Goal: Information Seeking & Learning: Find specific fact

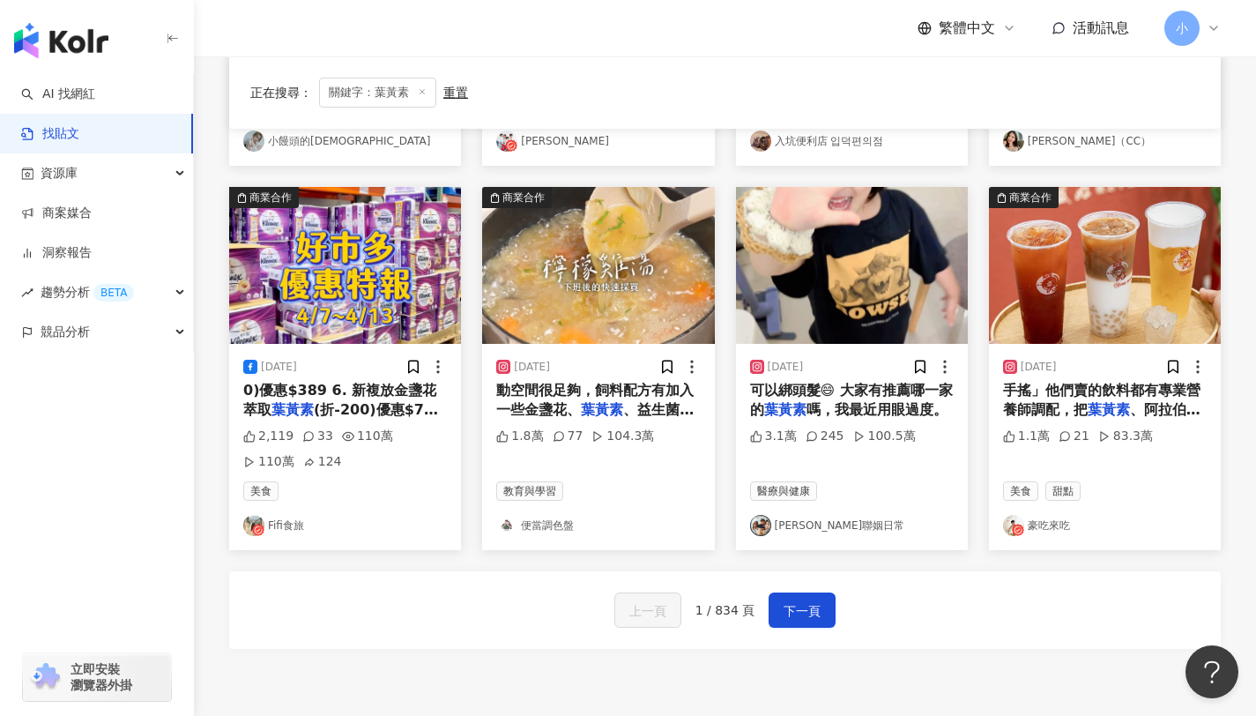
click at [48, 137] on link "找貼文" at bounding box center [50, 134] width 58 height 18
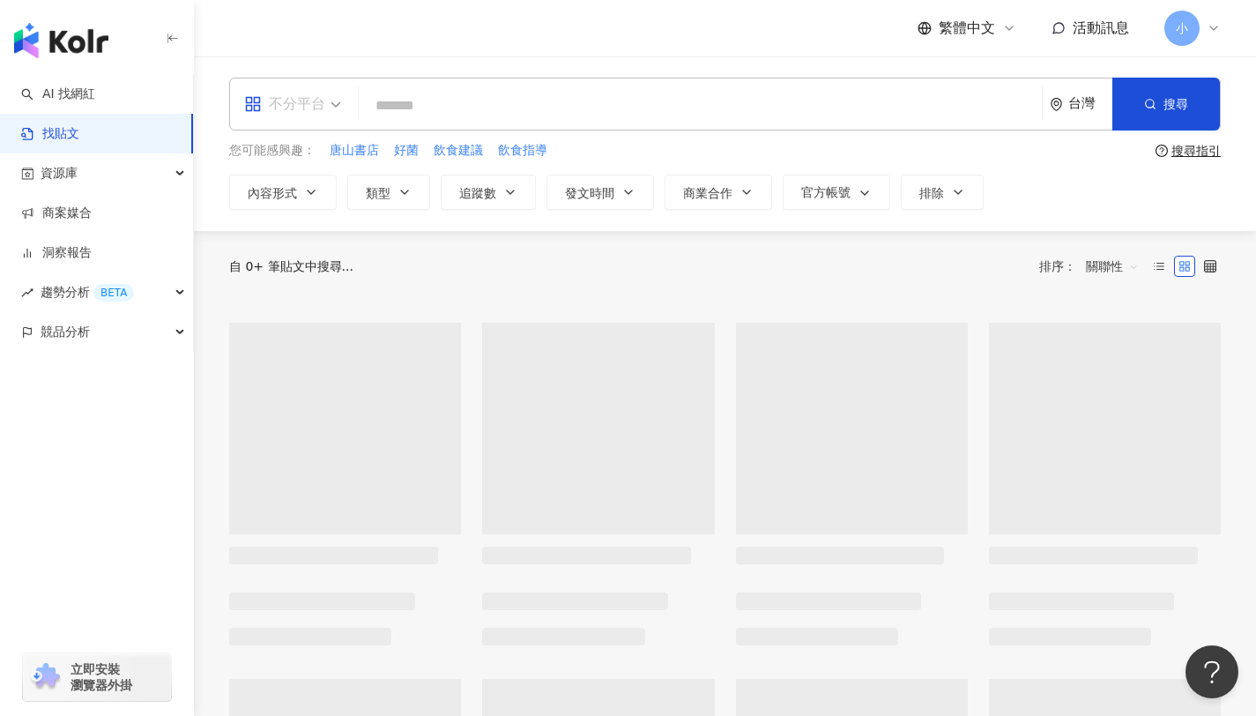
click at [301, 114] on div "不分平台" at bounding box center [284, 104] width 81 height 28
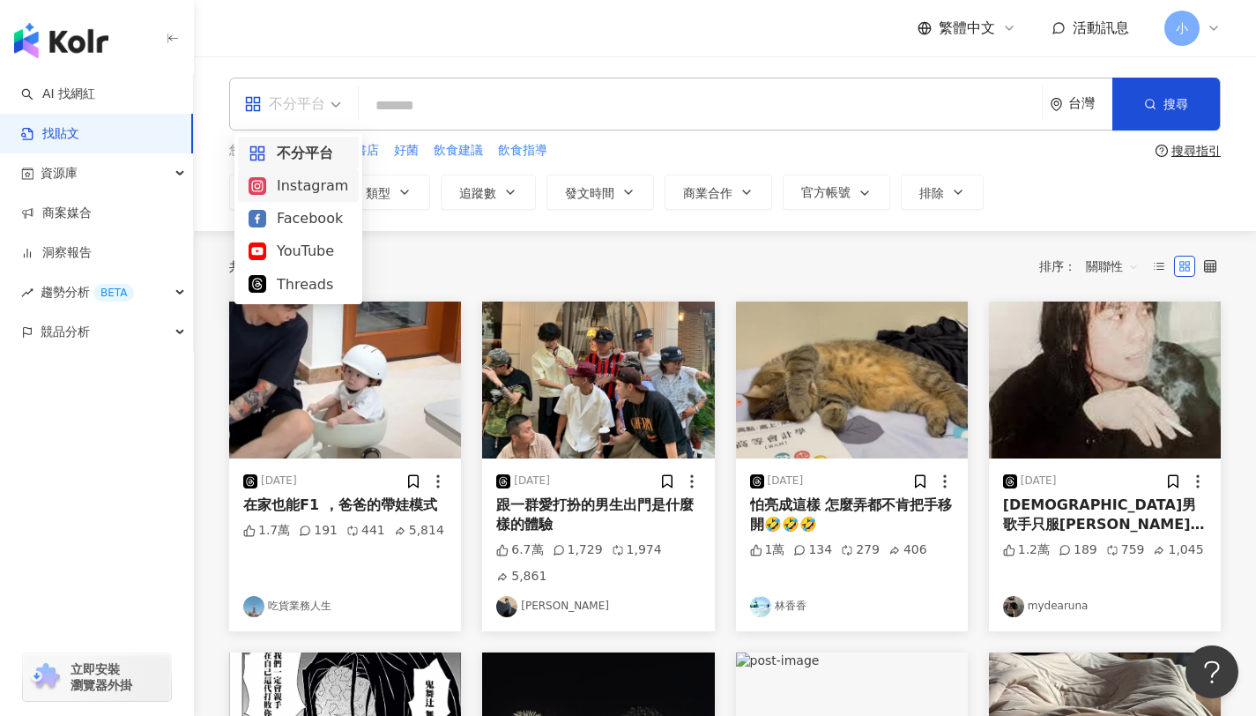
click at [316, 182] on div "Instagram" at bounding box center [299, 185] width 100 height 22
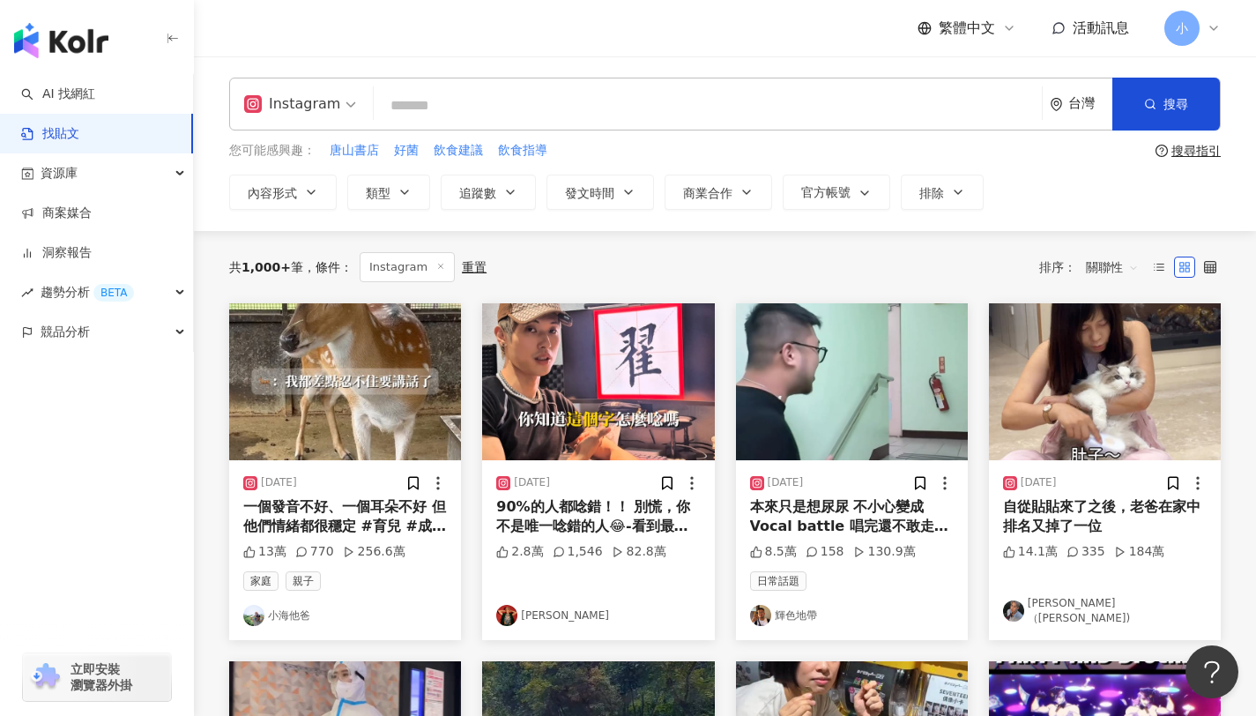
click at [420, 106] on input "search" at bounding box center [708, 105] width 654 height 38
type input "**"
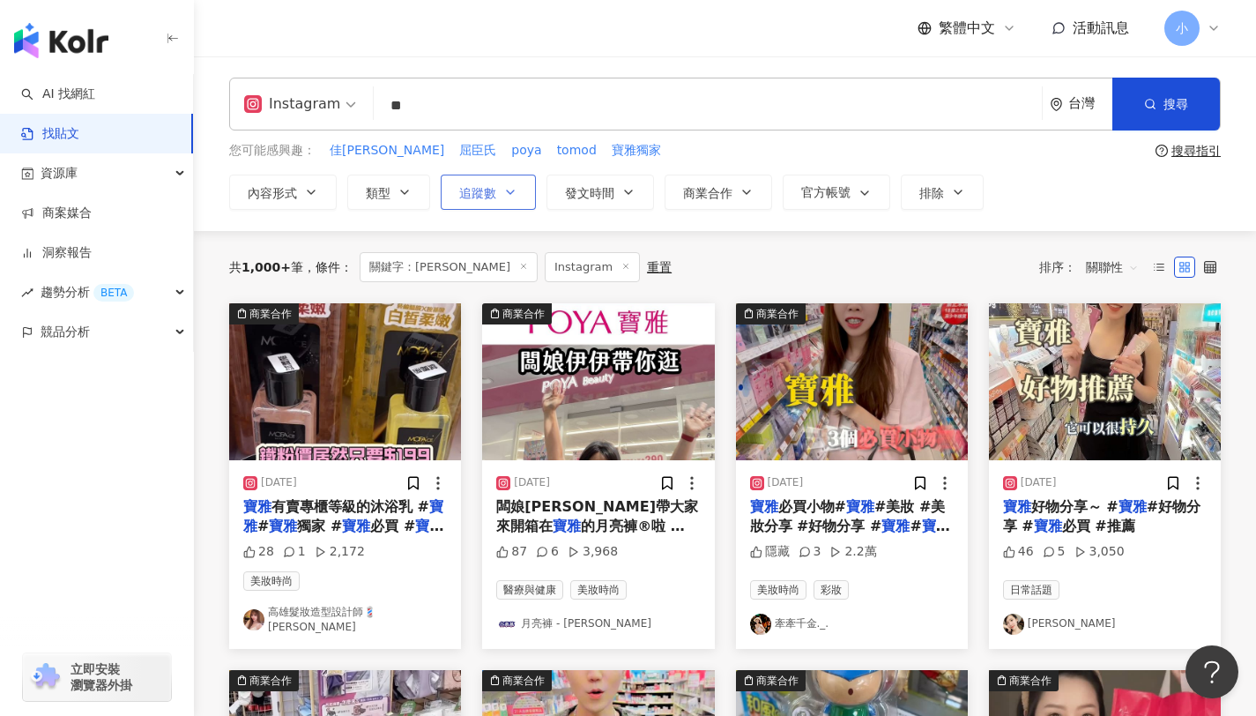
click at [469, 183] on button "追蹤數" at bounding box center [488, 191] width 95 height 35
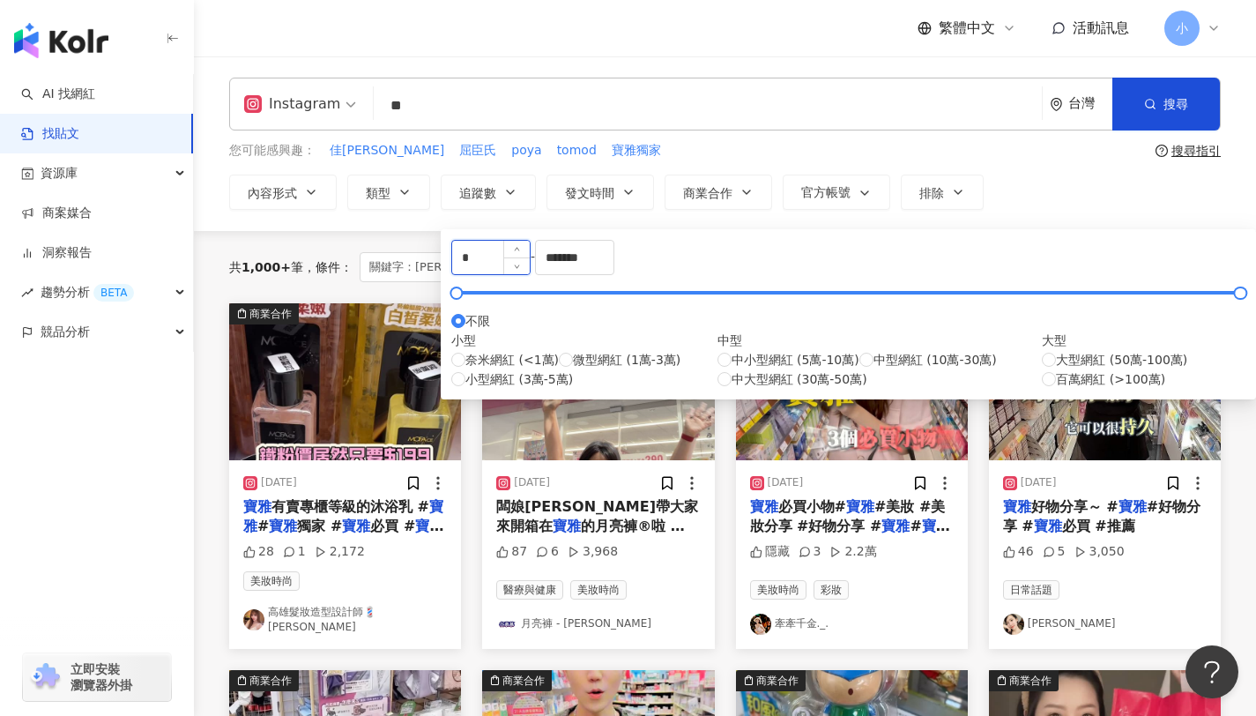
click at [530, 264] on input "*" at bounding box center [491, 257] width 78 height 33
type input "*"
type input "*****"
drag, startPoint x: 801, startPoint y: 271, endPoint x: 690, endPoint y: 271, distance: 111.0
click at [690, 271] on div "***** - ******* 不限 小型 奈米網紅 (<1萬) 微型網紅 (1萬-3萬) 小型網紅 (3萬-5萬) 中型 中小型網紅 (5萬-10萬) 中型…" at bounding box center [848, 314] width 794 height 149
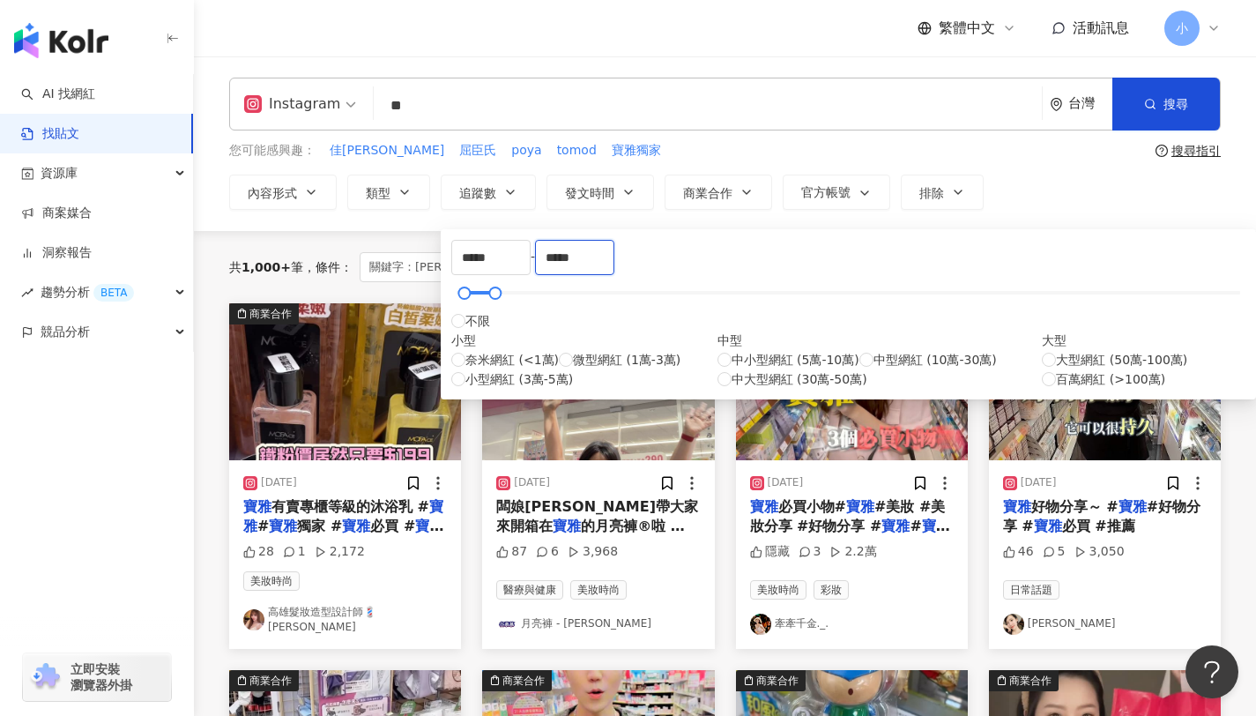
type input "*****"
click at [947, 249] on div "***** - ***** 不限 小型 奈米網紅 (<1萬) 微型網紅 (1萬-3萬) 小型網紅 (3萬-5萬) 中型 中小型網紅 (5萬-10萬) 中型網紅…" at bounding box center [848, 314] width 815 height 170
click at [1017, 222] on div "Instagram ** 台灣 搜尋 searchOperator 插入語法 完全符合 "" 聯集 OR 交集 AND 排除 - 群組 {} 您可能感興趣： …" at bounding box center [725, 143] width 1062 height 174
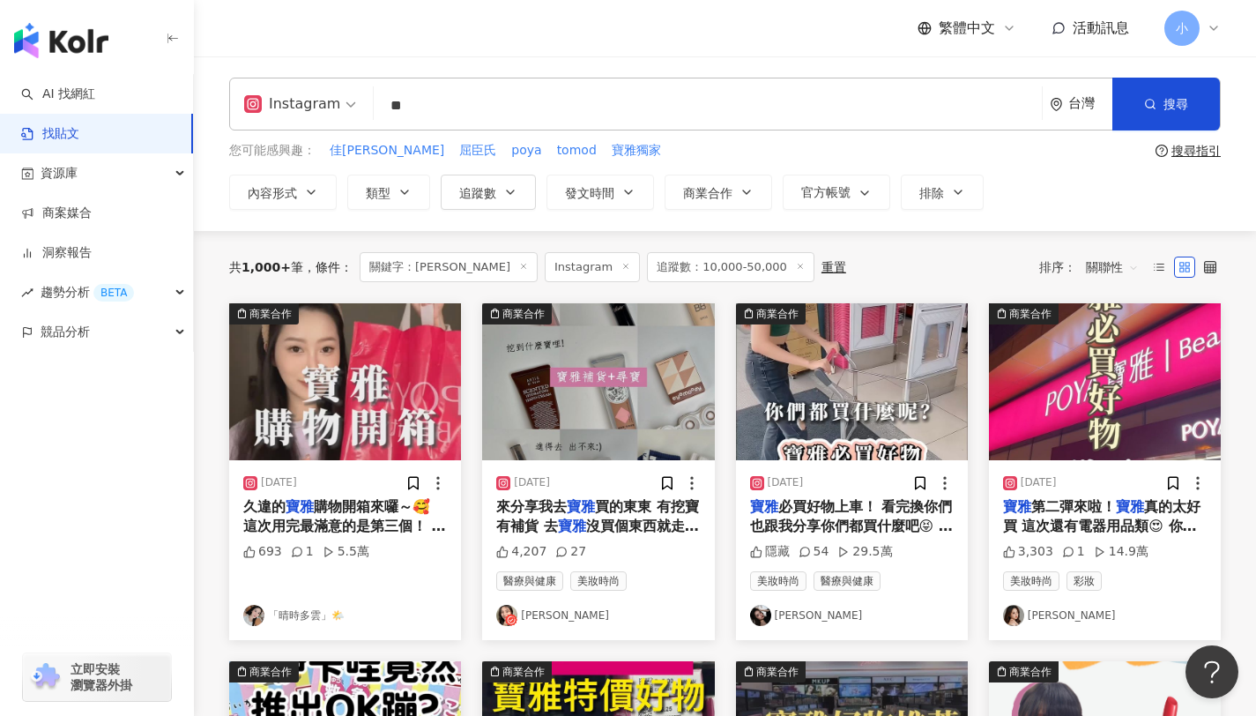
click at [816, 436] on img at bounding box center [852, 381] width 232 height 157
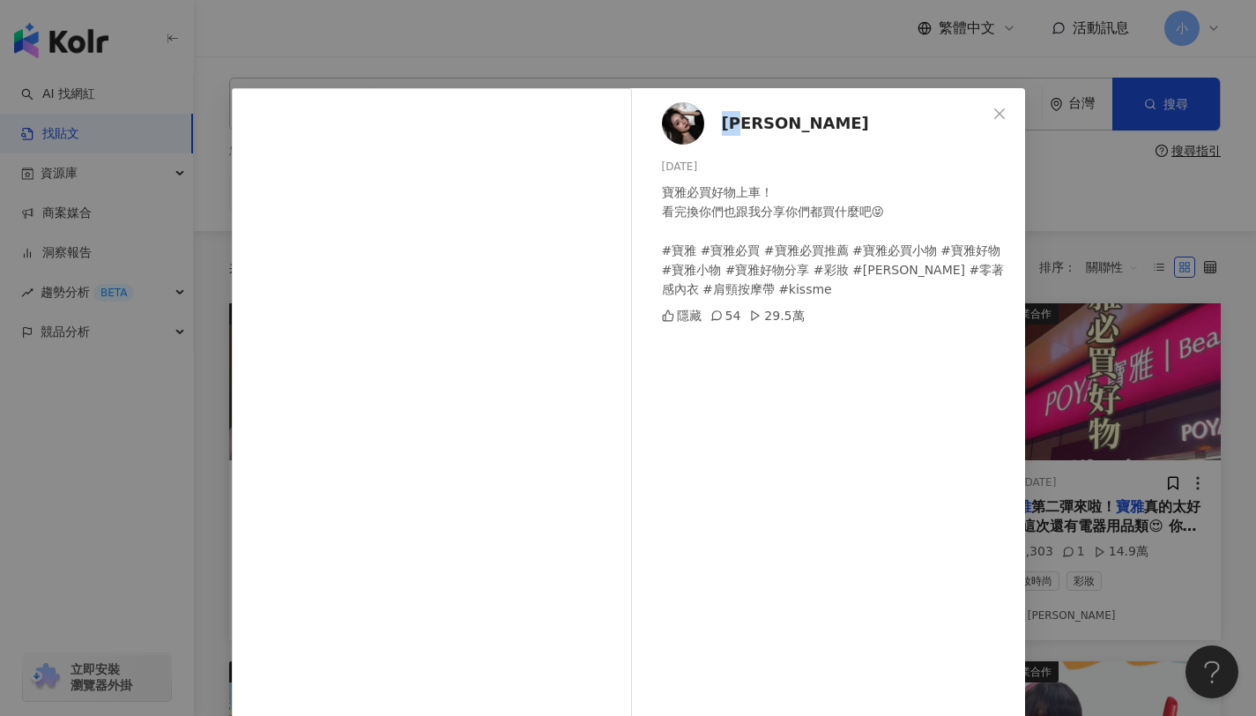
drag, startPoint x: 711, startPoint y: 122, endPoint x: 747, endPoint y: 115, distance: 36.8
click at [747, 115] on div "[PERSON_NAME] [DATE] 寶雅必買好物上車！ 看完換你們也跟我分享你們都買什麼吧😝 #寶雅 #寶雅必買 #寶雅必買推薦 #寶雅必買小物 #寶雅…" at bounding box center [833, 393] width 384 height 610
copy span "[PERSON_NAME]"
click at [992, 113] on icon "close" at bounding box center [999, 114] width 14 height 14
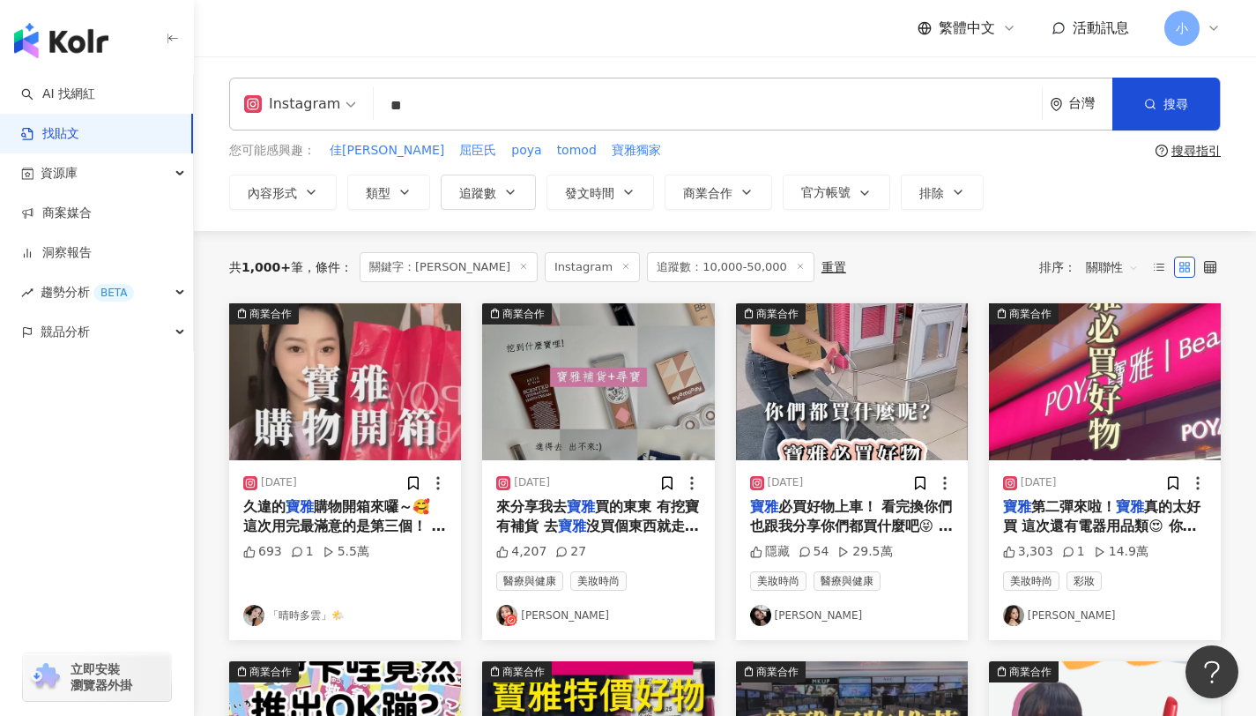
scroll to position [159, 0]
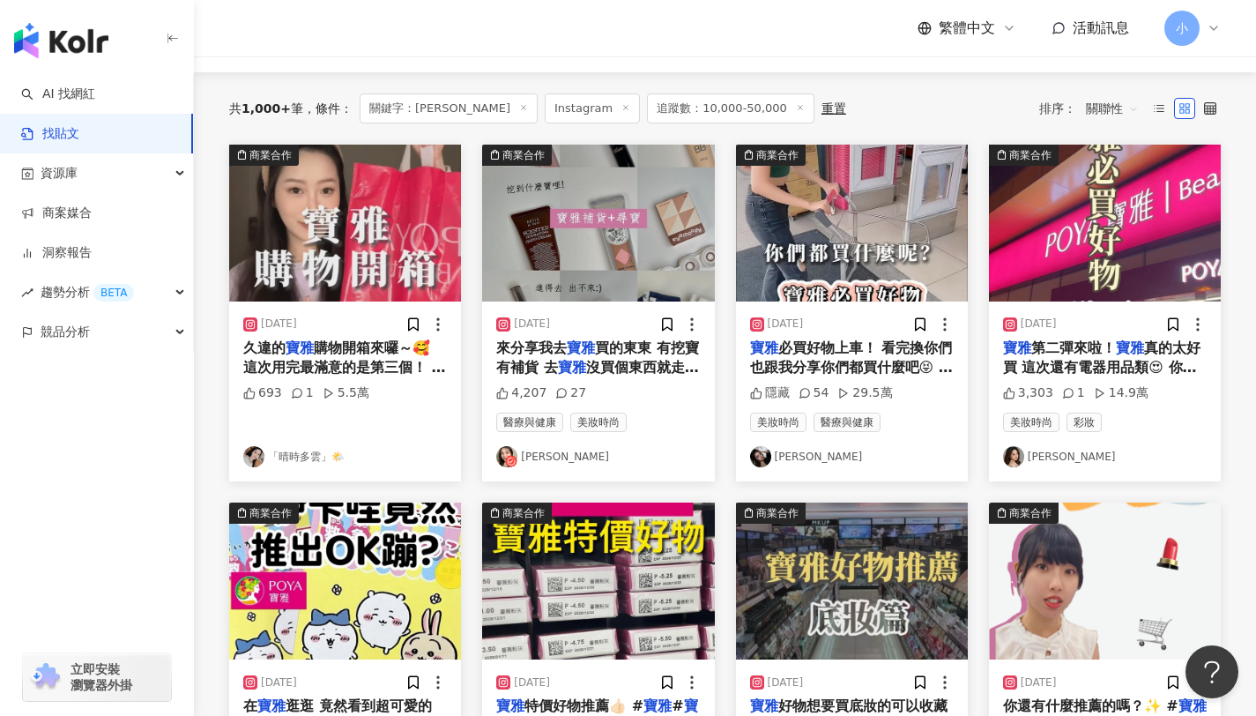
click at [1110, 351] on span "第二彈來啦！" at bounding box center [1073, 347] width 85 height 17
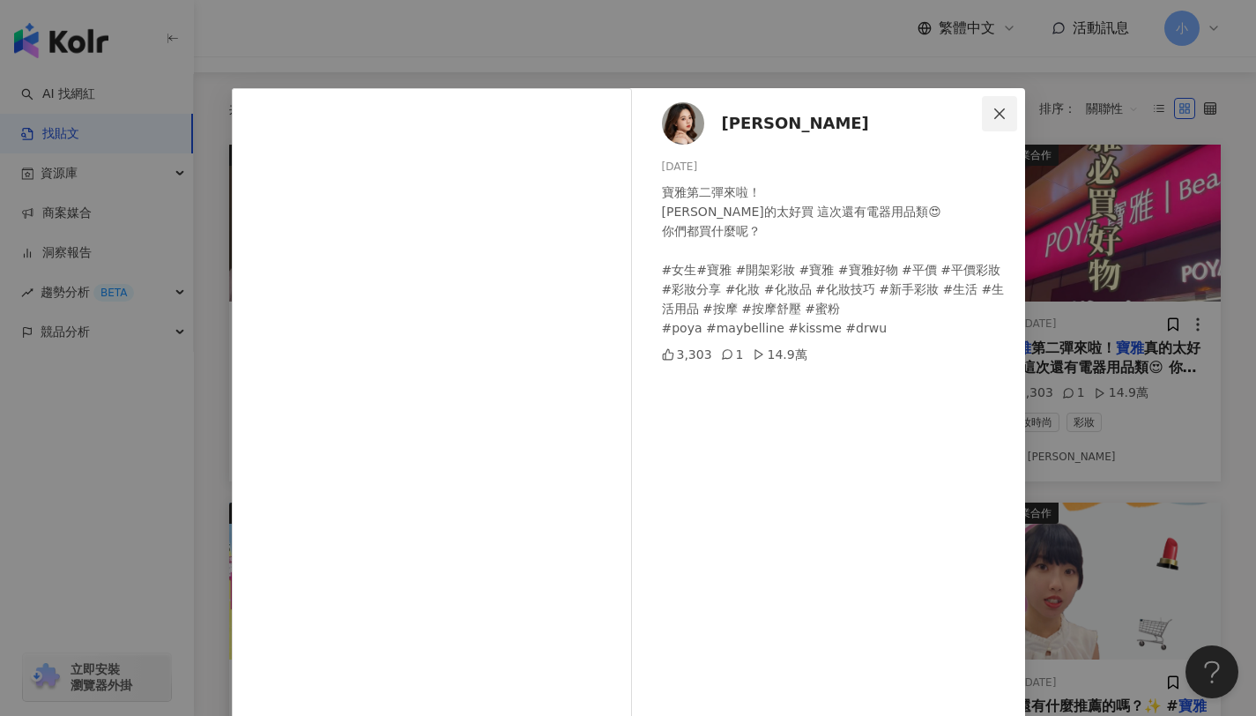
click at [998, 112] on icon "close" at bounding box center [999, 114] width 14 height 14
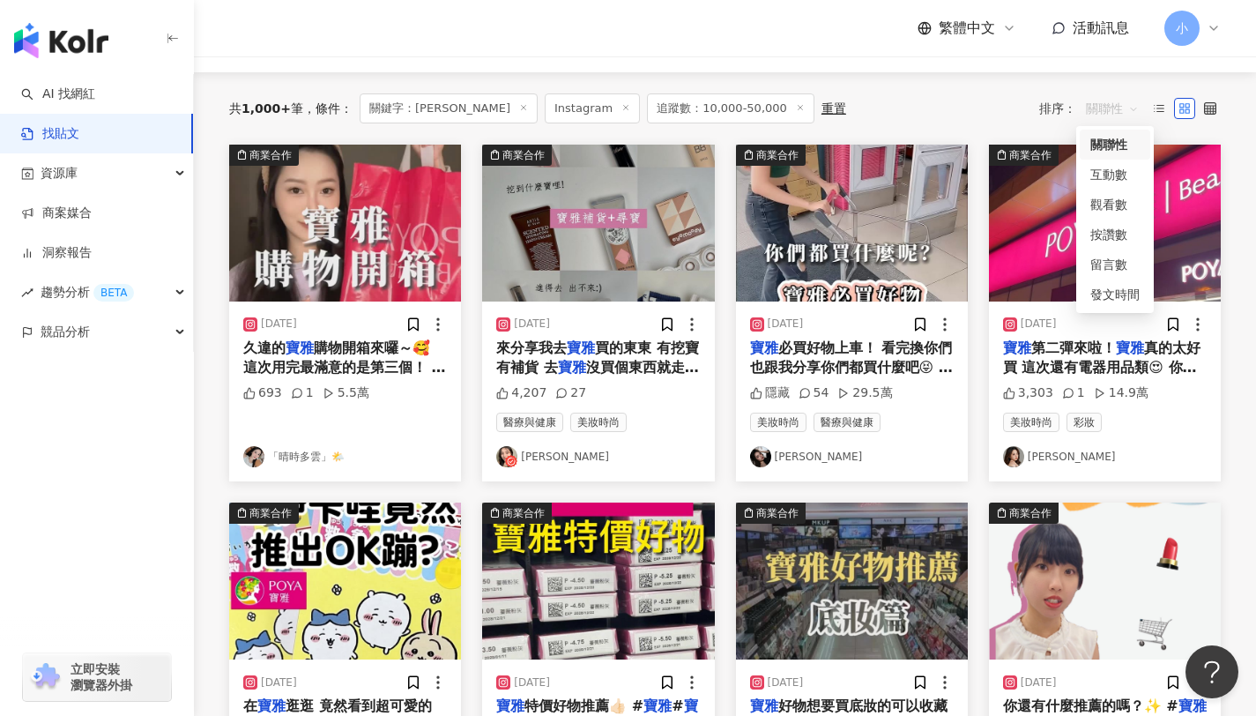
click at [1115, 114] on span "關聯性" at bounding box center [1112, 108] width 53 height 28
click at [1110, 294] on div "發文時間" at bounding box center [1114, 294] width 49 height 19
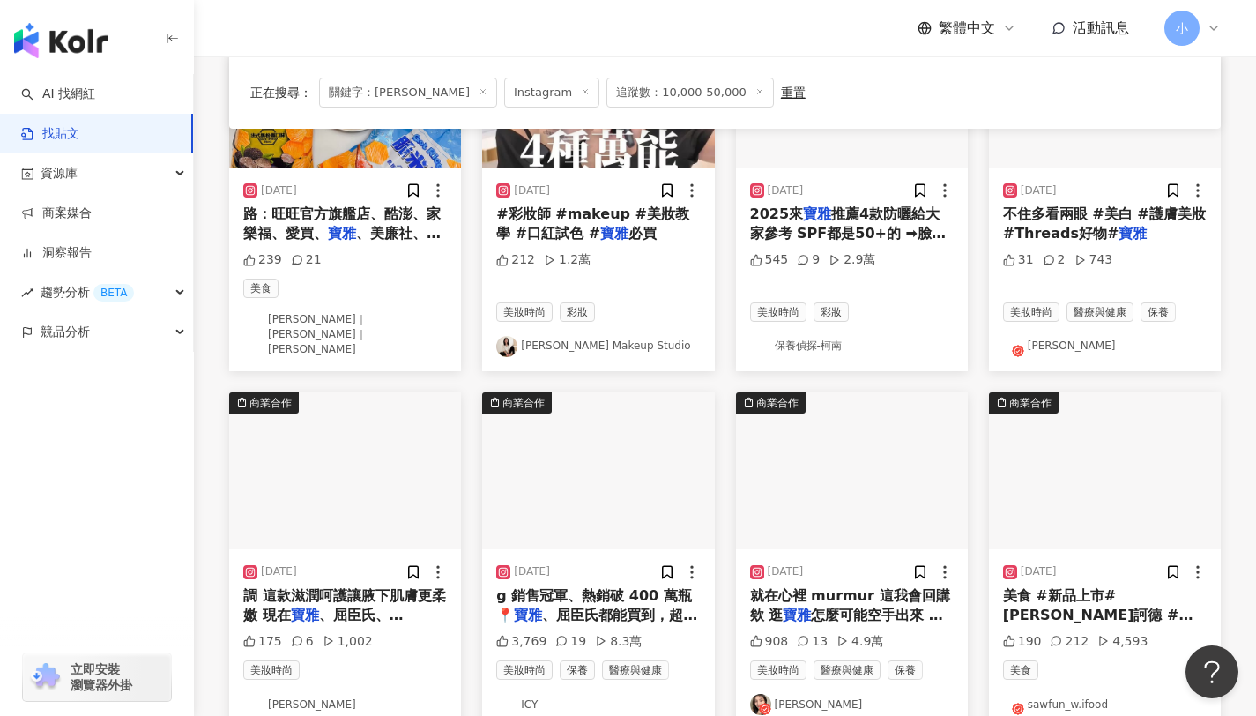
scroll to position [812, 0]
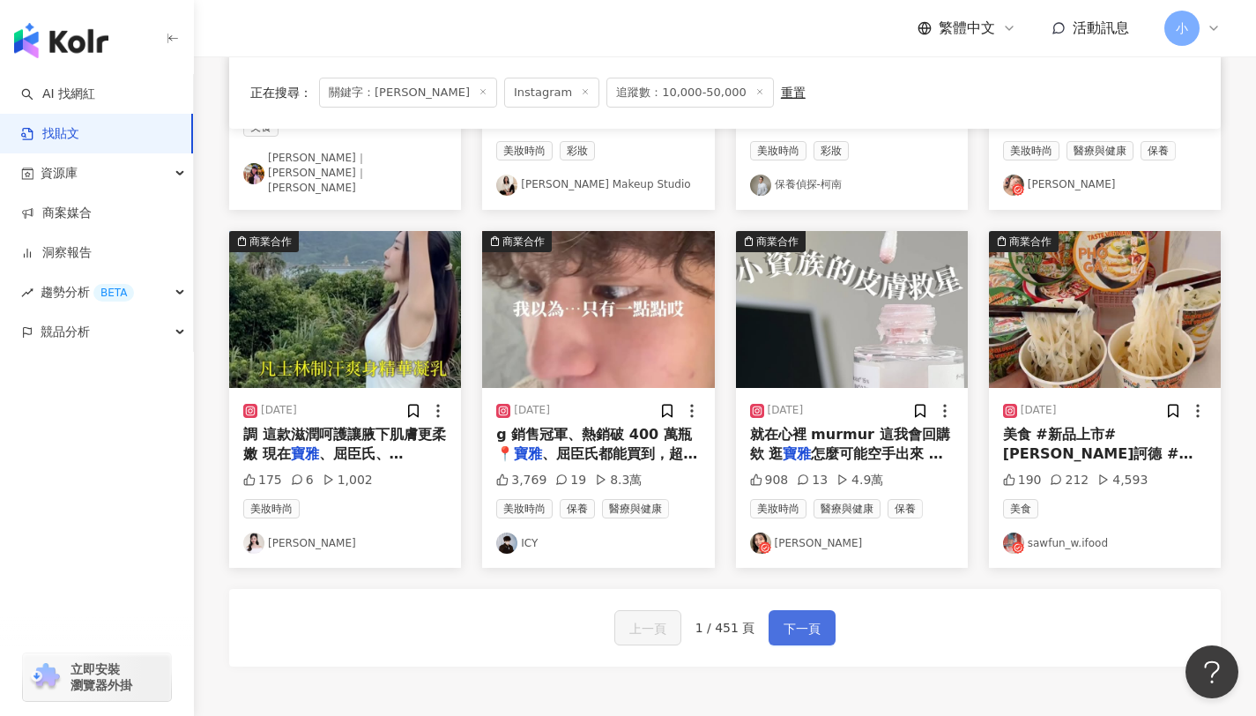
click at [776, 610] on button "下一頁" at bounding box center [801, 627] width 67 height 35
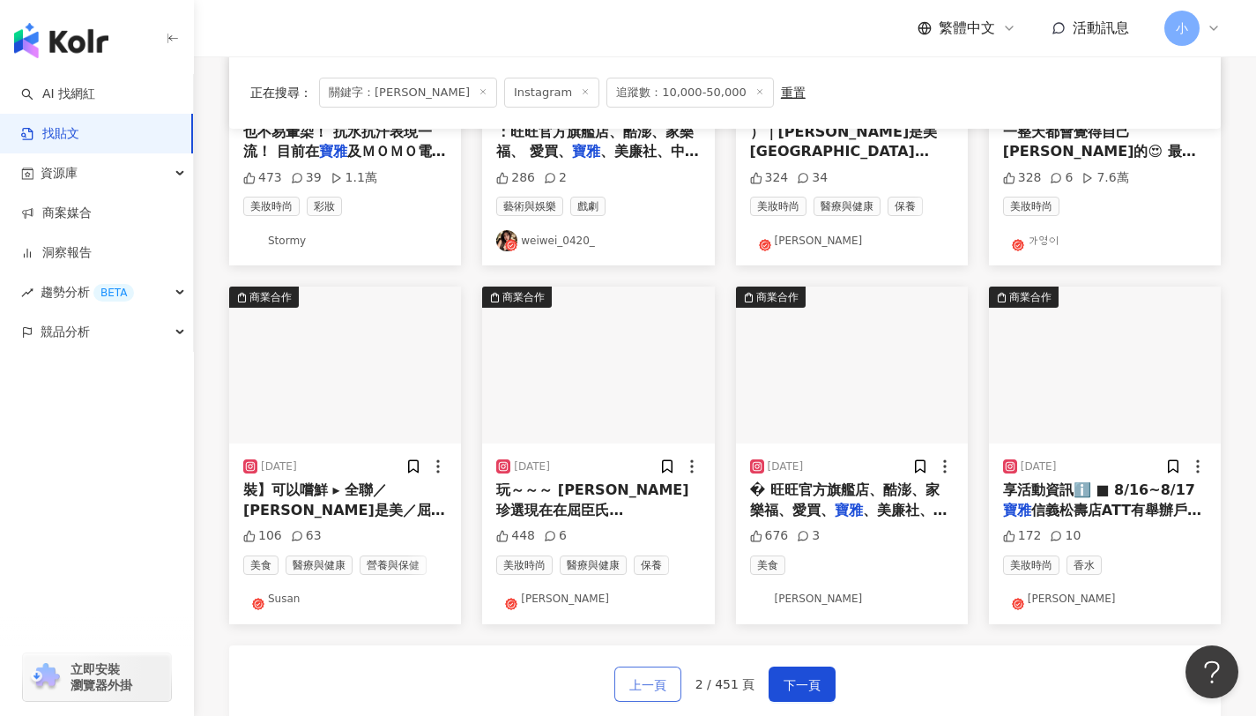
scroll to position [755, 0]
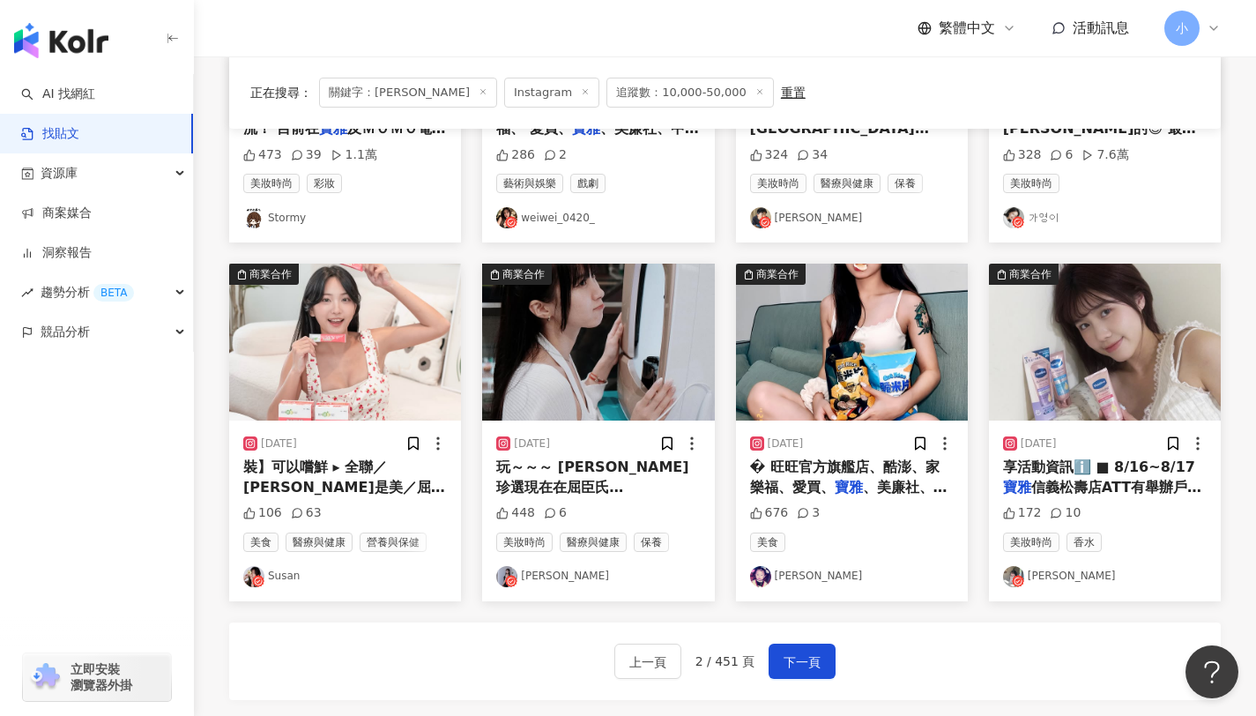
click at [592, 675] on div "上一頁 2 / 451 頁 下一頁" at bounding box center [724, 661] width 991 height 78
click at [628, 665] on button "上一頁" at bounding box center [647, 660] width 67 height 35
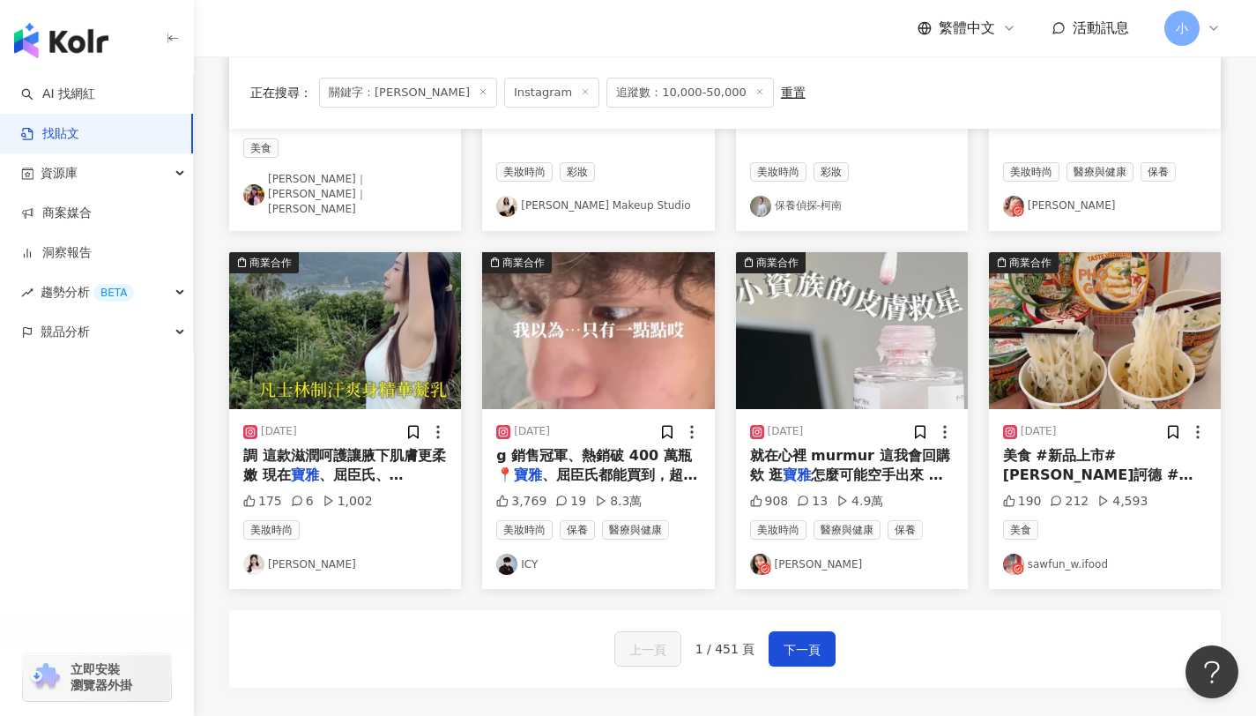
scroll to position [854, 0]
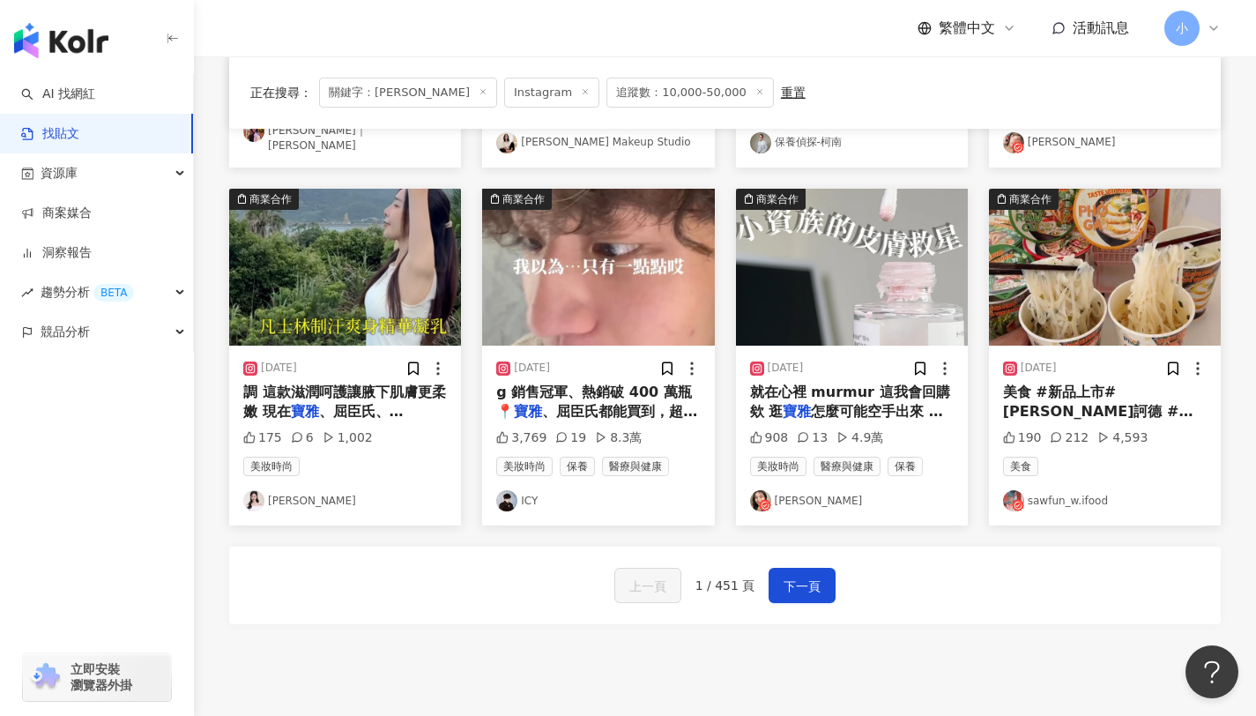
click at [849, 383] on span "就在心裡 murmur 這我會回購欸 逛" at bounding box center [850, 401] width 200 height 36
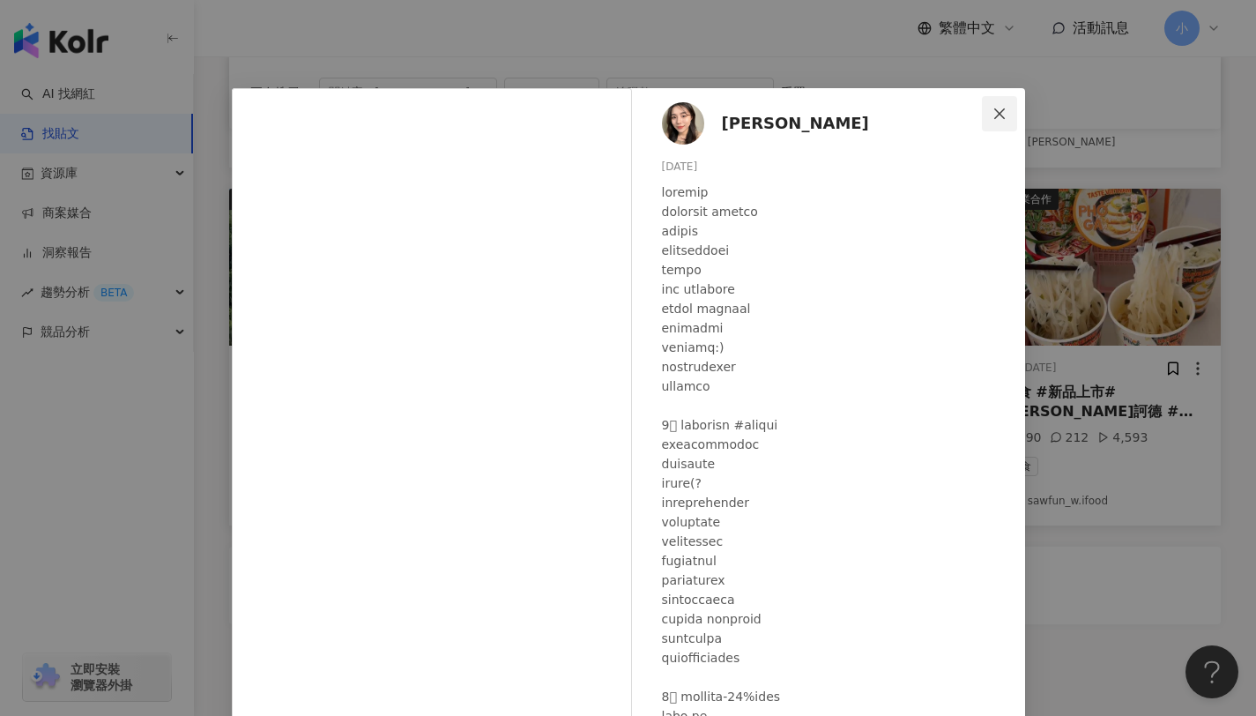
click at [1006, 105] on button "Close" at bounding box center [999, 113] width 35 height 35
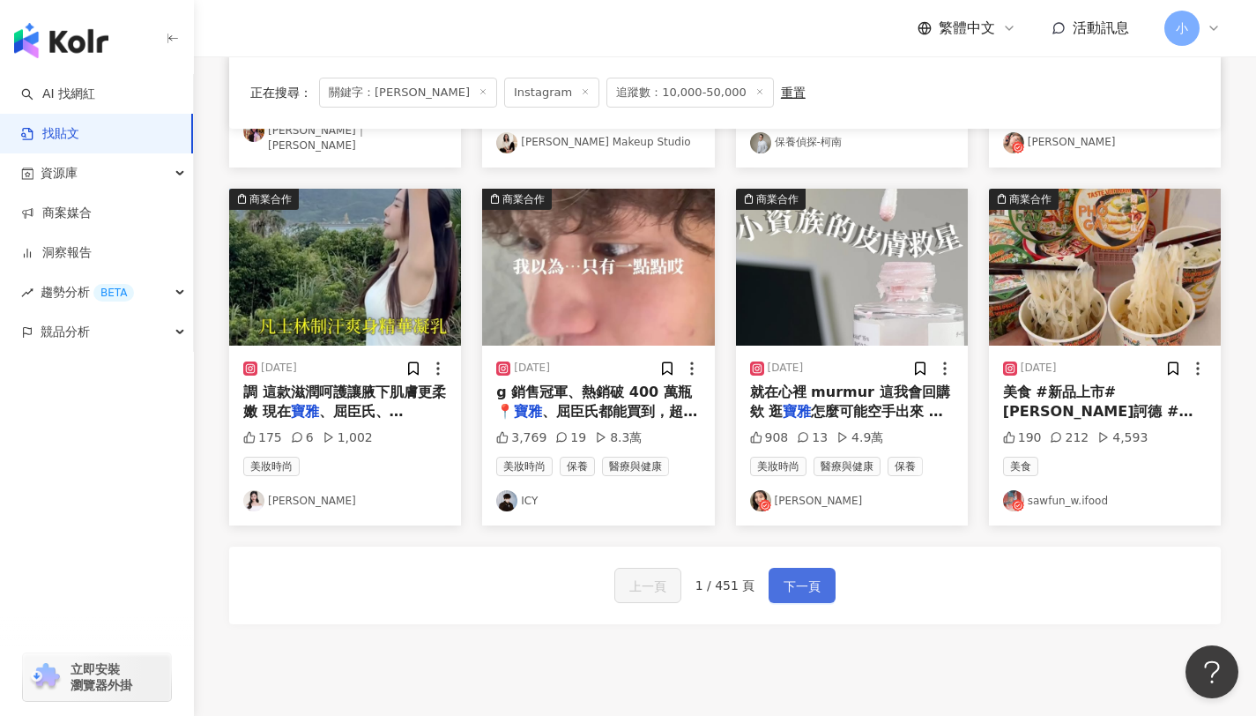
click at [781, 568] on button "下一頁" at bounding box center [801, 585] width 67 height 35
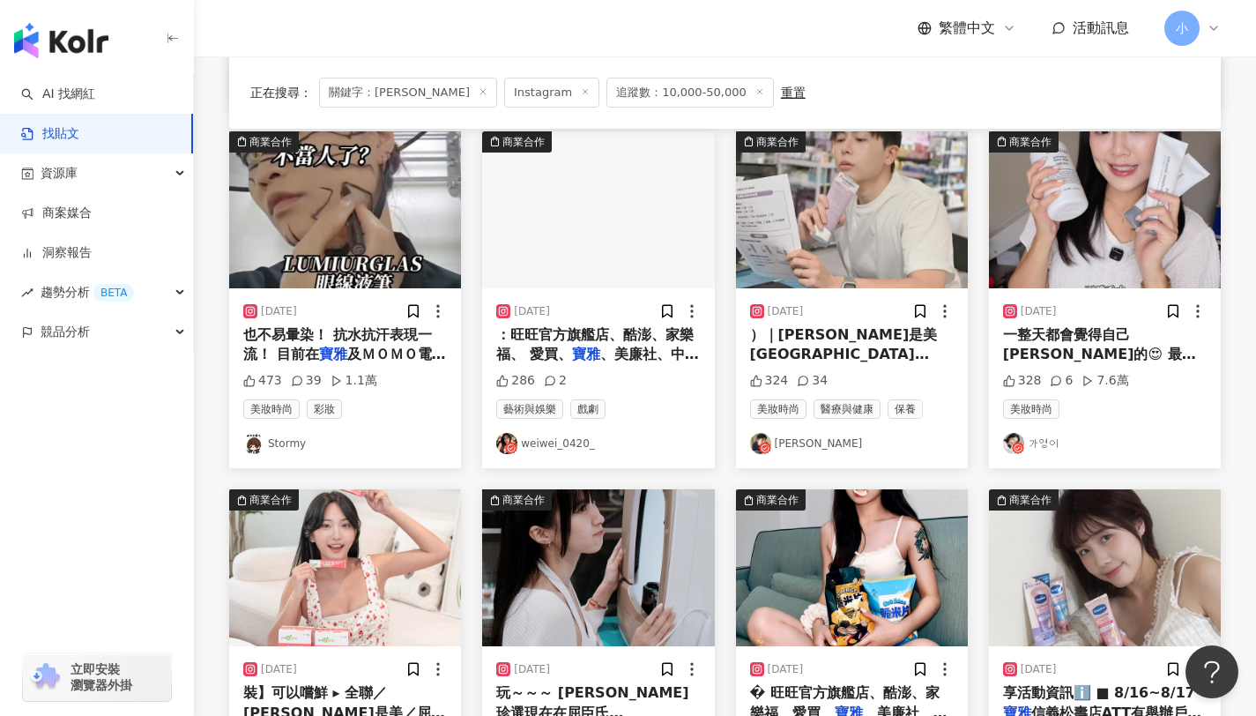
scroll to position [979, 0]
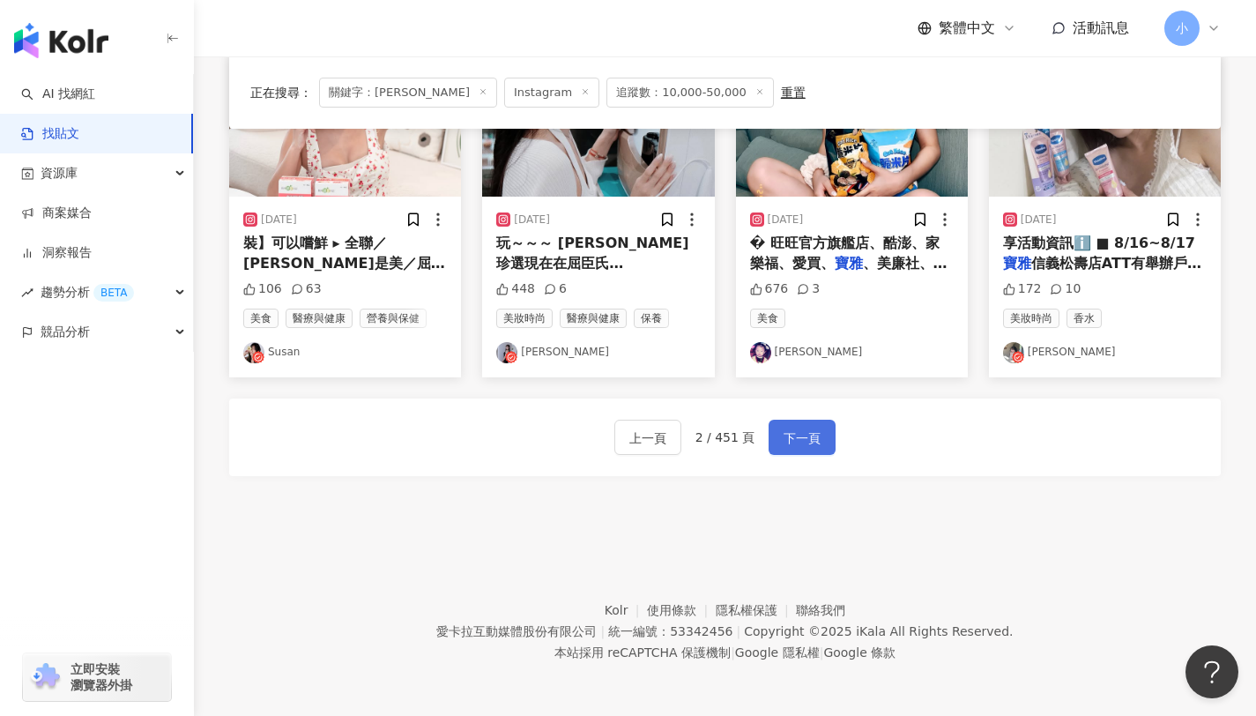
click at [779, 435] on button "下一頁" at bounding box center [801, 436] width 67 height 35
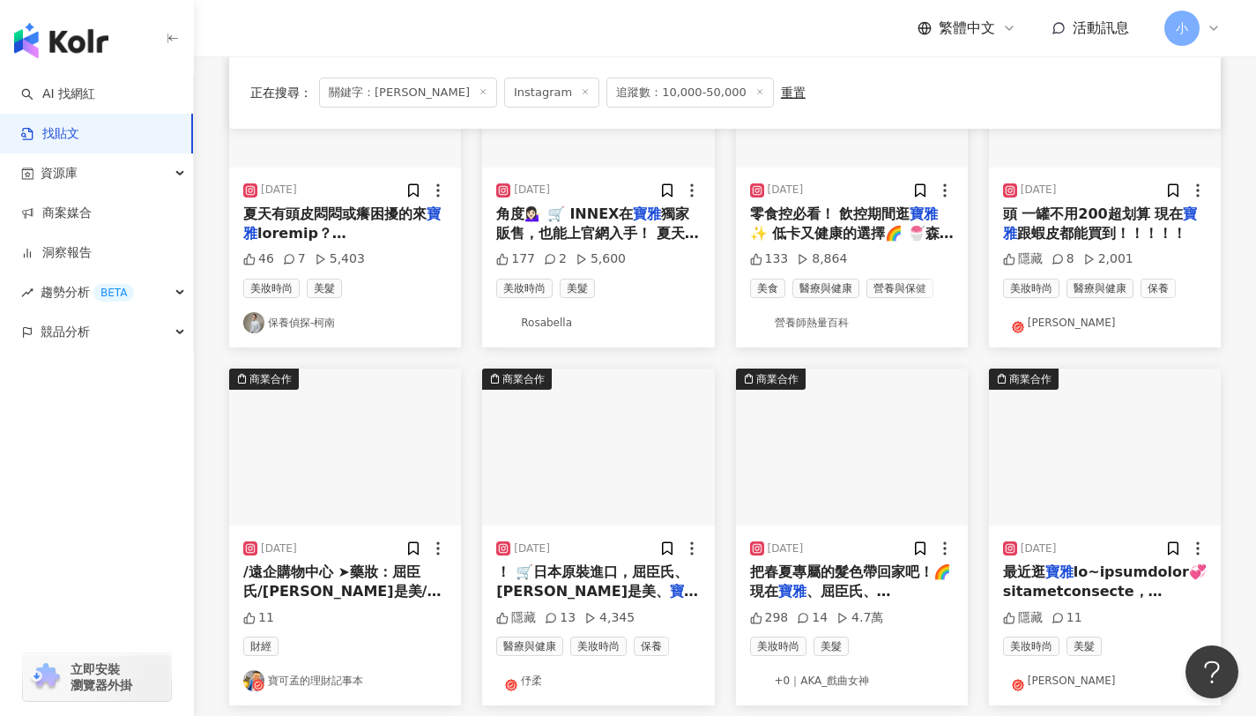
scroll to position [817, 0]
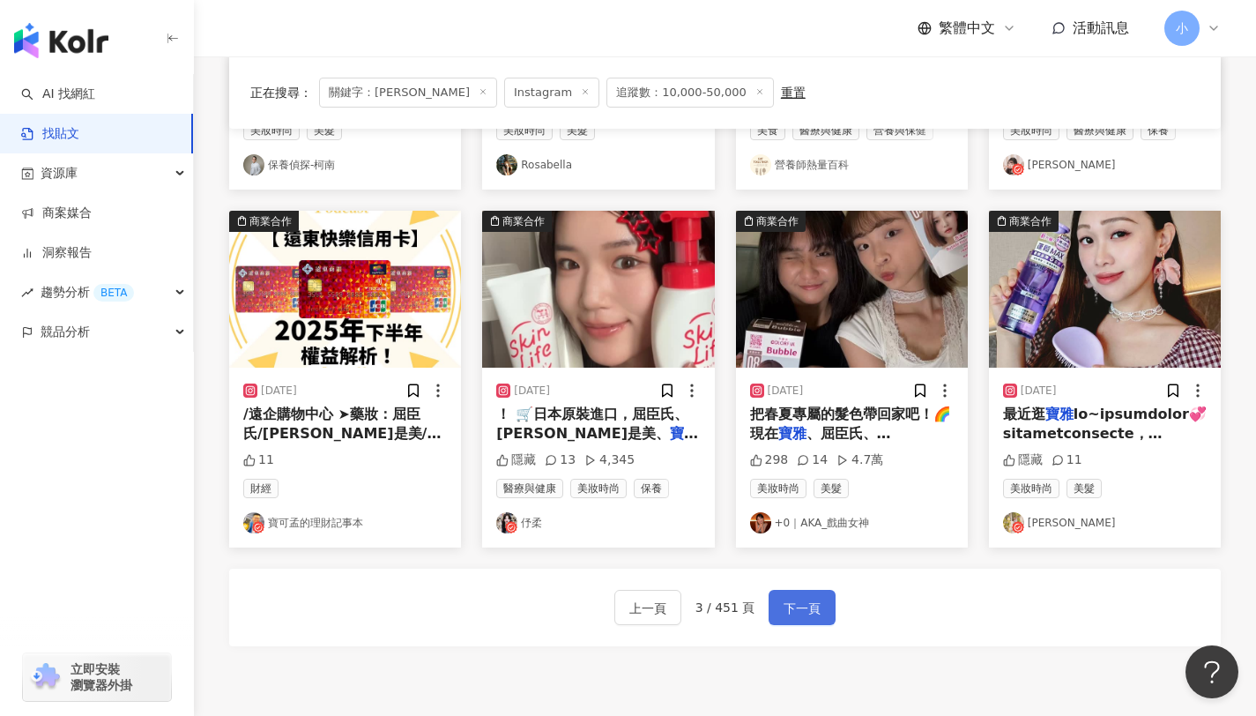
click at [812, 599] on span "下一頁" at bounding box center [801, 608] width 37 height 21
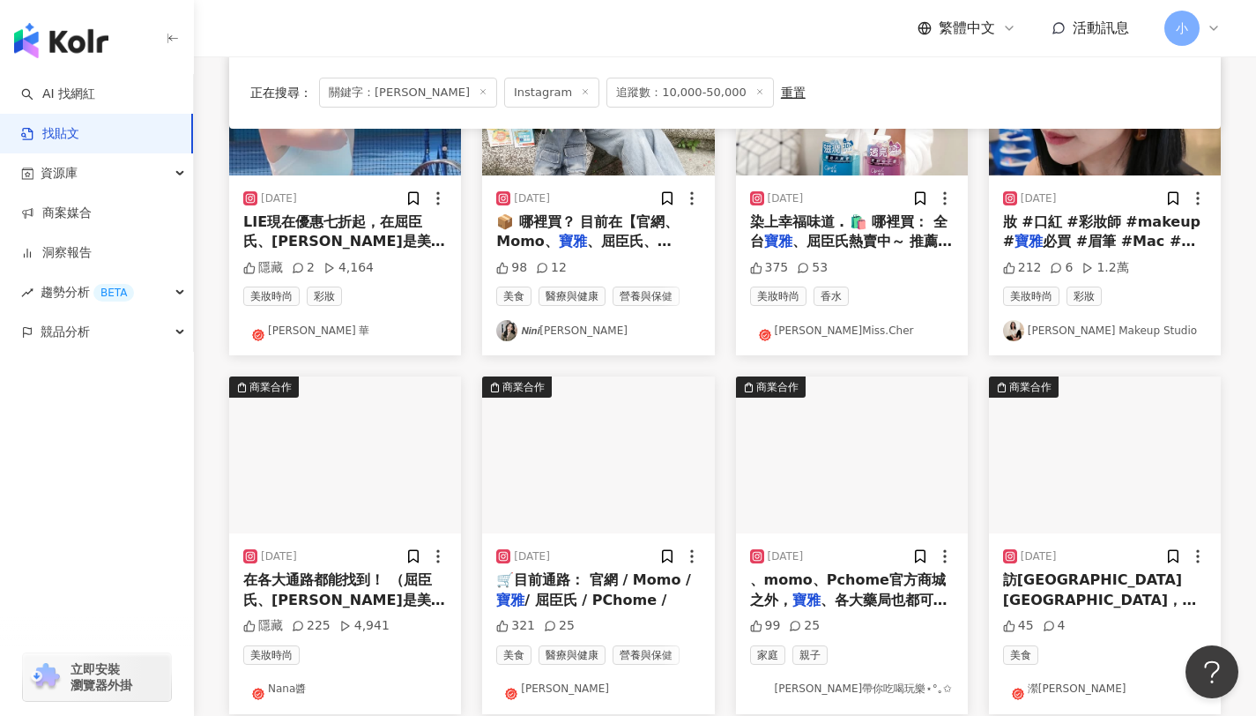
scroll to position [665, 0]
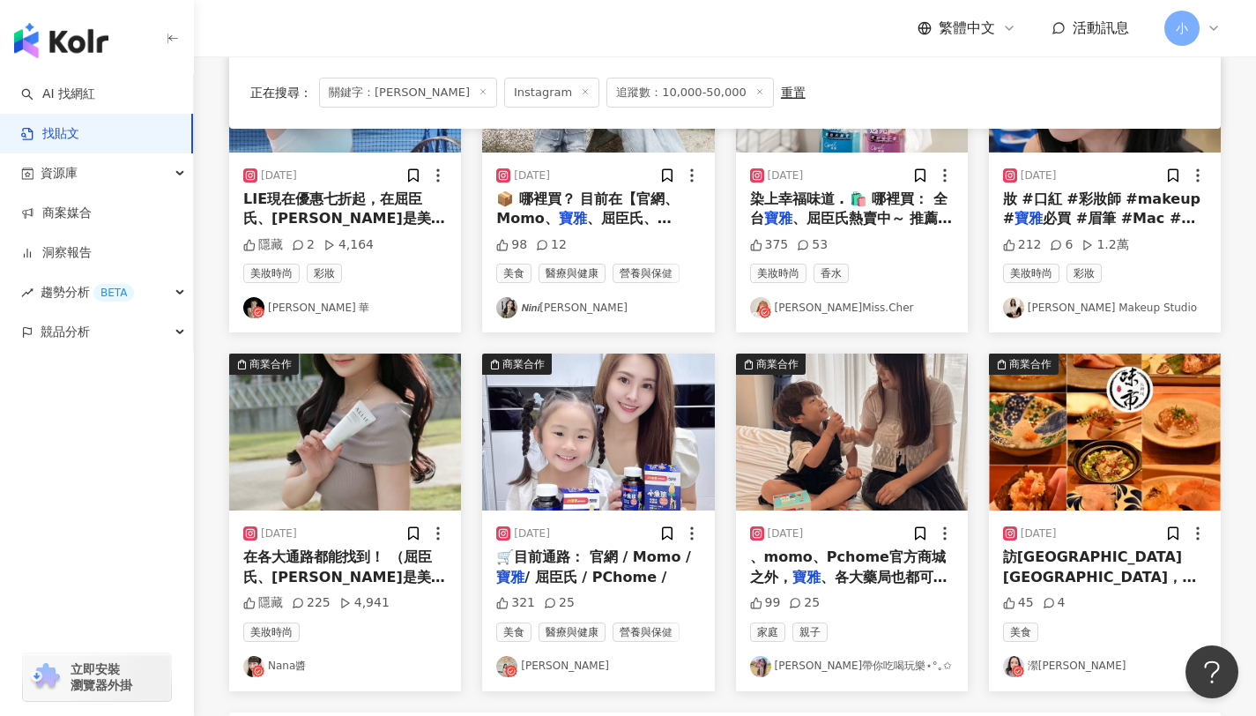
click at [339, 546] on div "[DATE] 在各大通路都能找到！ （屈臣氏、[PERSON_NAME]是美、 寶雅 和台灣鐘紡官方購物網等） ♡ •• 隱藏 225 4,941 美妝時尚 …" at bounding box center [345, 600] width 232 height 180
click at [338, 555] on span "在各大通路都能找到！ （屈臣氏、[PERSON_NAME]是美、" at bounding box center [344, 566] width 202 height 36
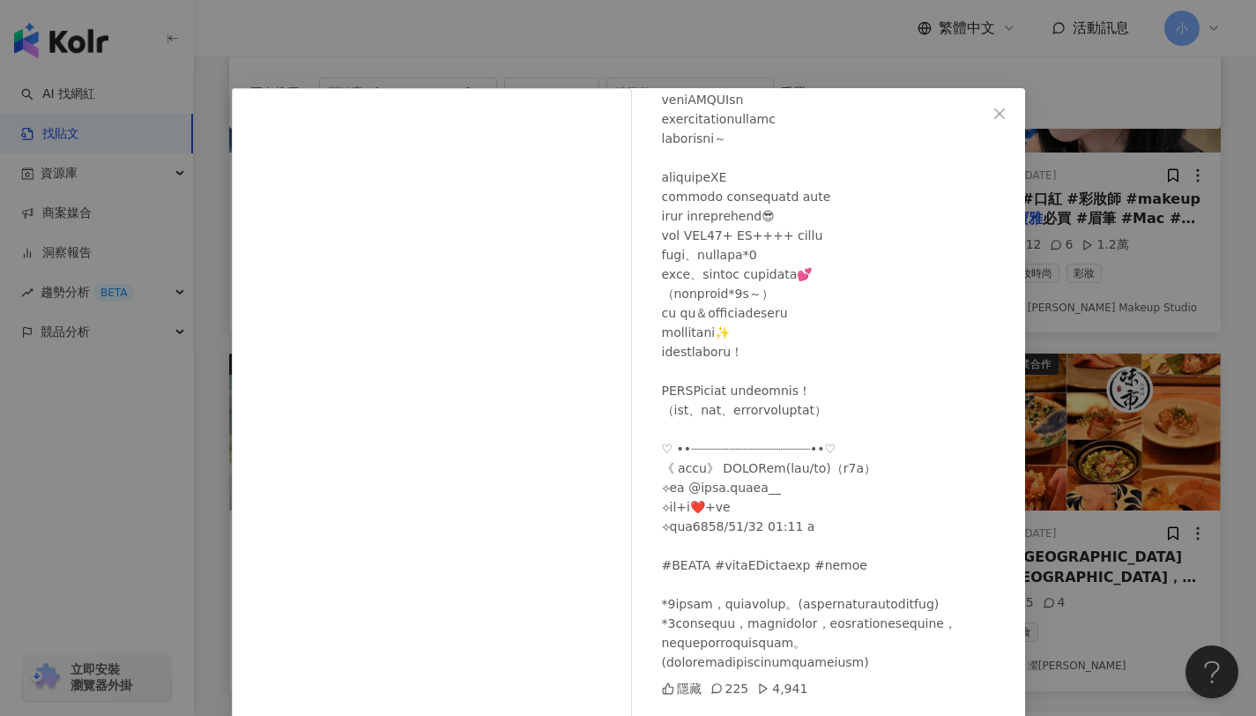
scroll to position [24, 0]
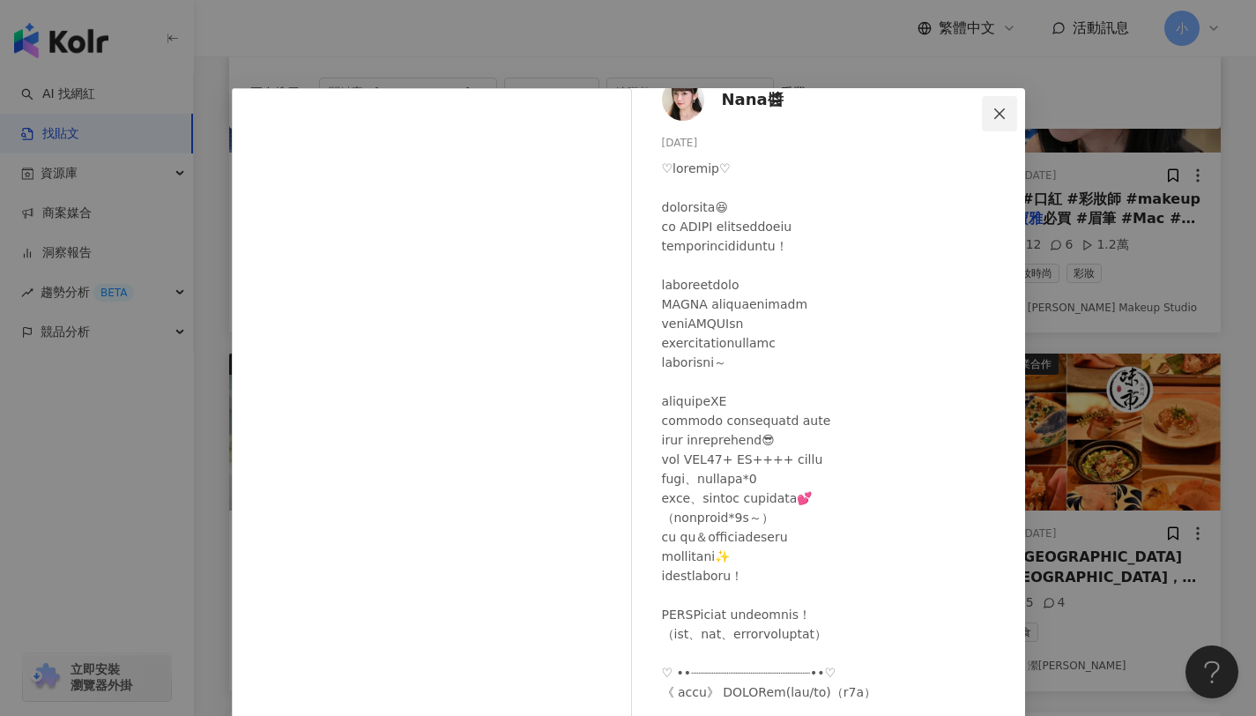
click at [992, 113] on icon "close" at bounding box center [999, 114] width 14 height 14
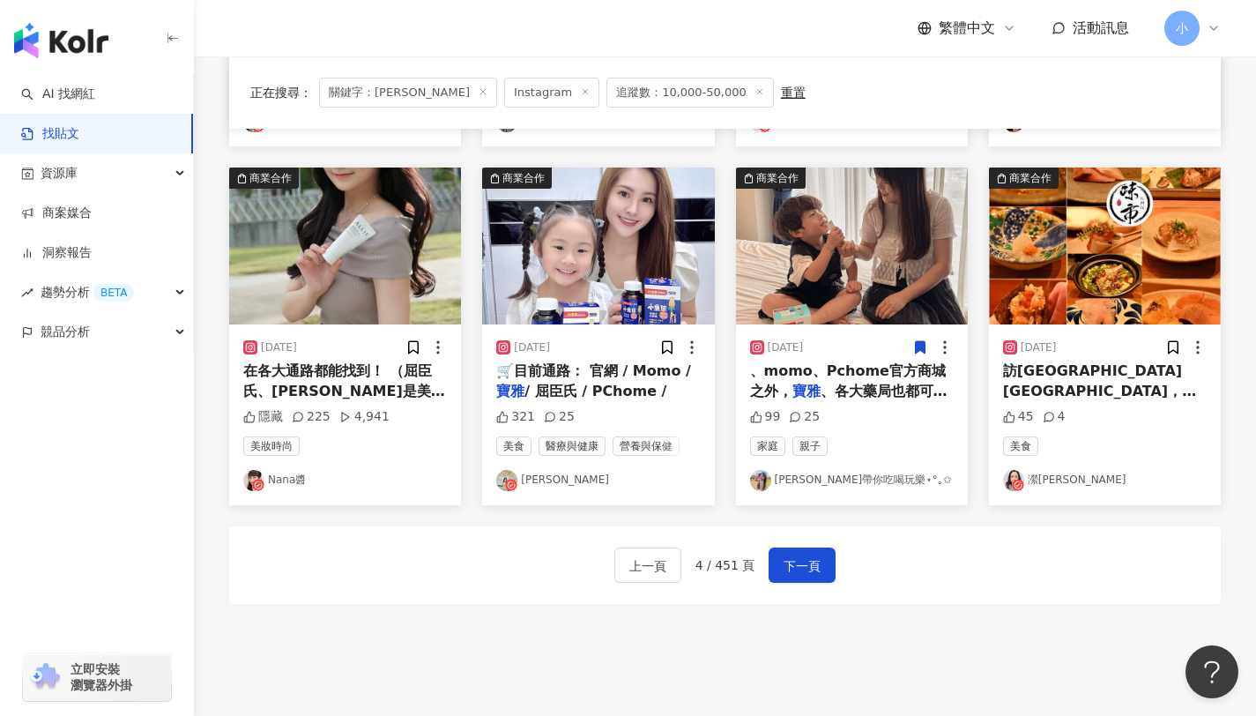
scroll to position [874, 0]
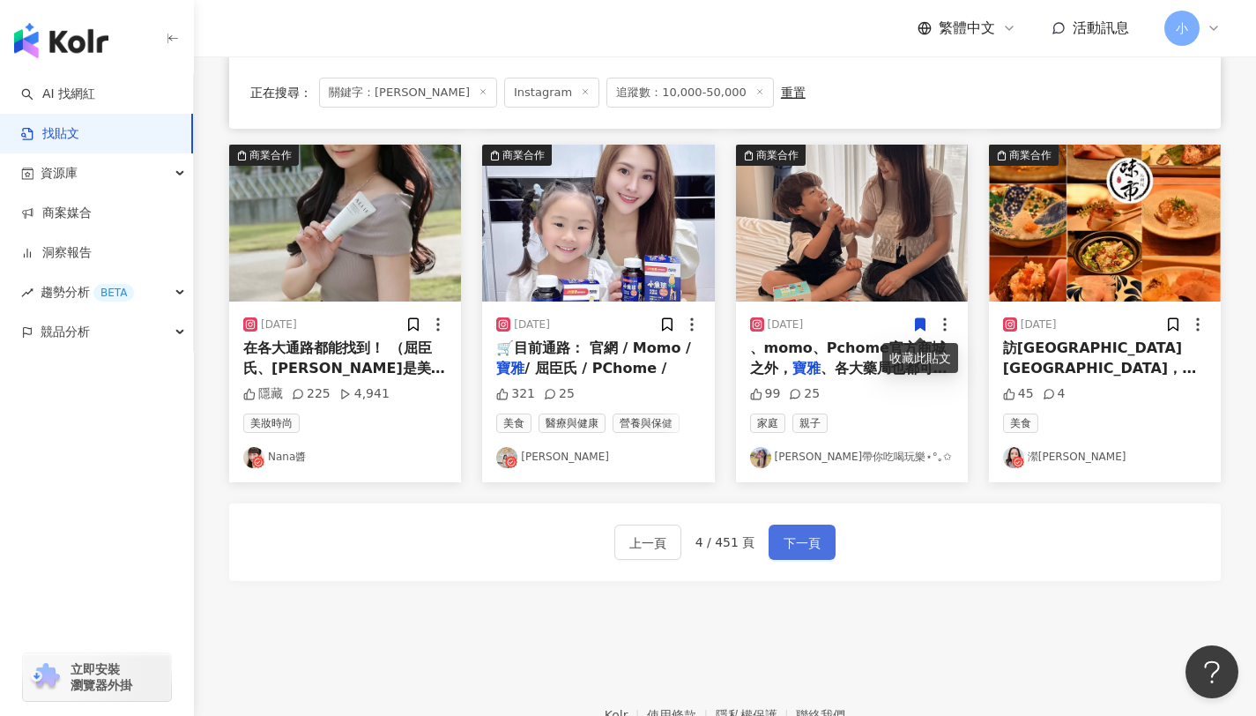
click at [802, 543] on span "下一頁" at bounding box center [801, 542] width 37 height 21
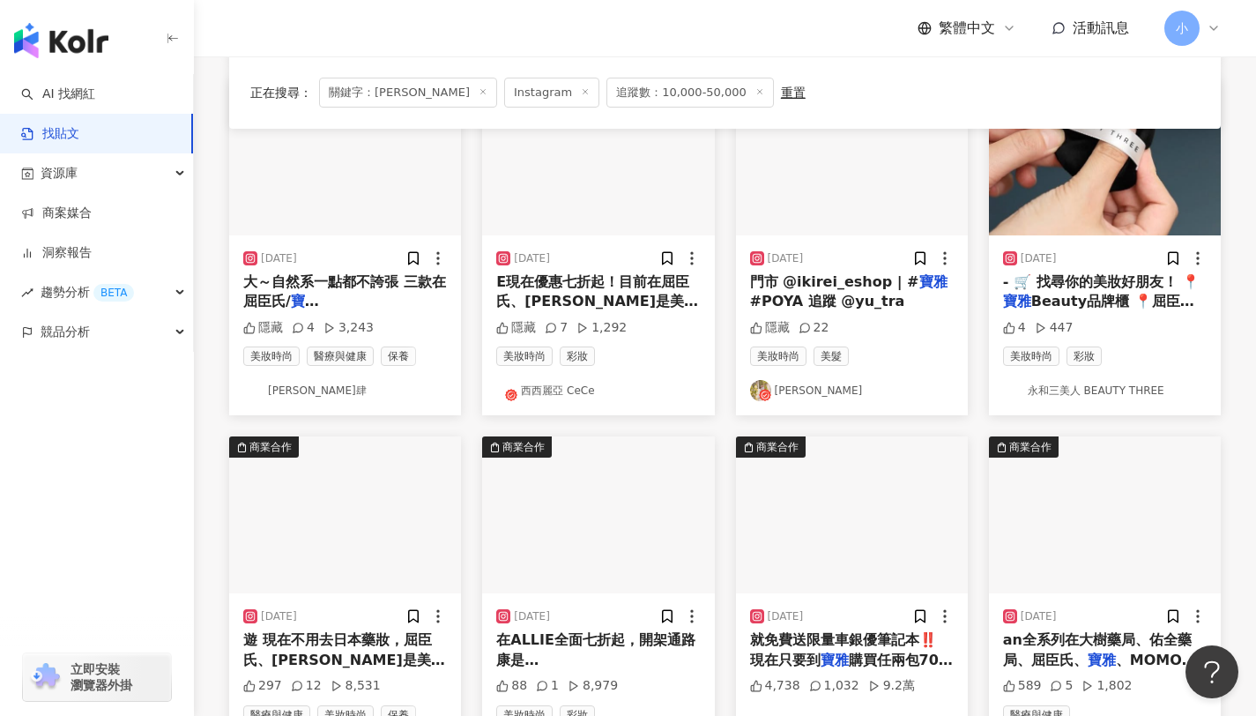
scroll to position [17, 0]
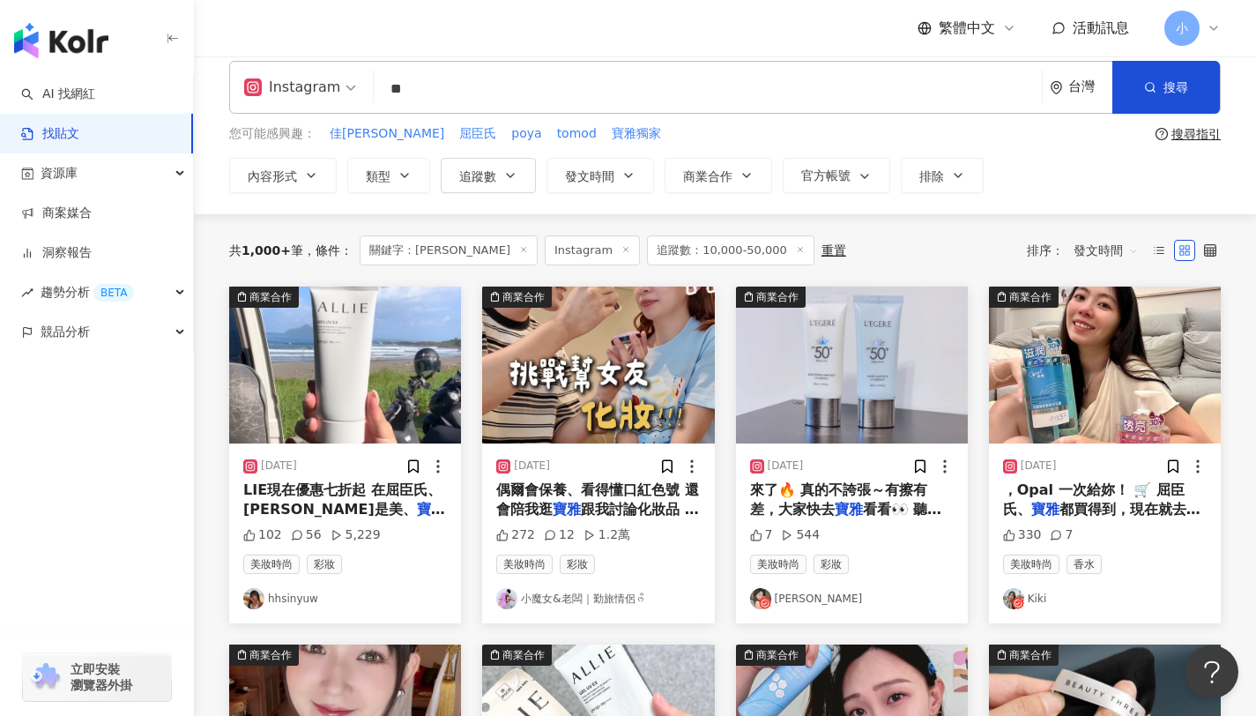
click at [614, 487] on span "偶爾會保養、看得懂口紅色號 還會陪我逛" at bounding box center [597, 499] width 203 height 36
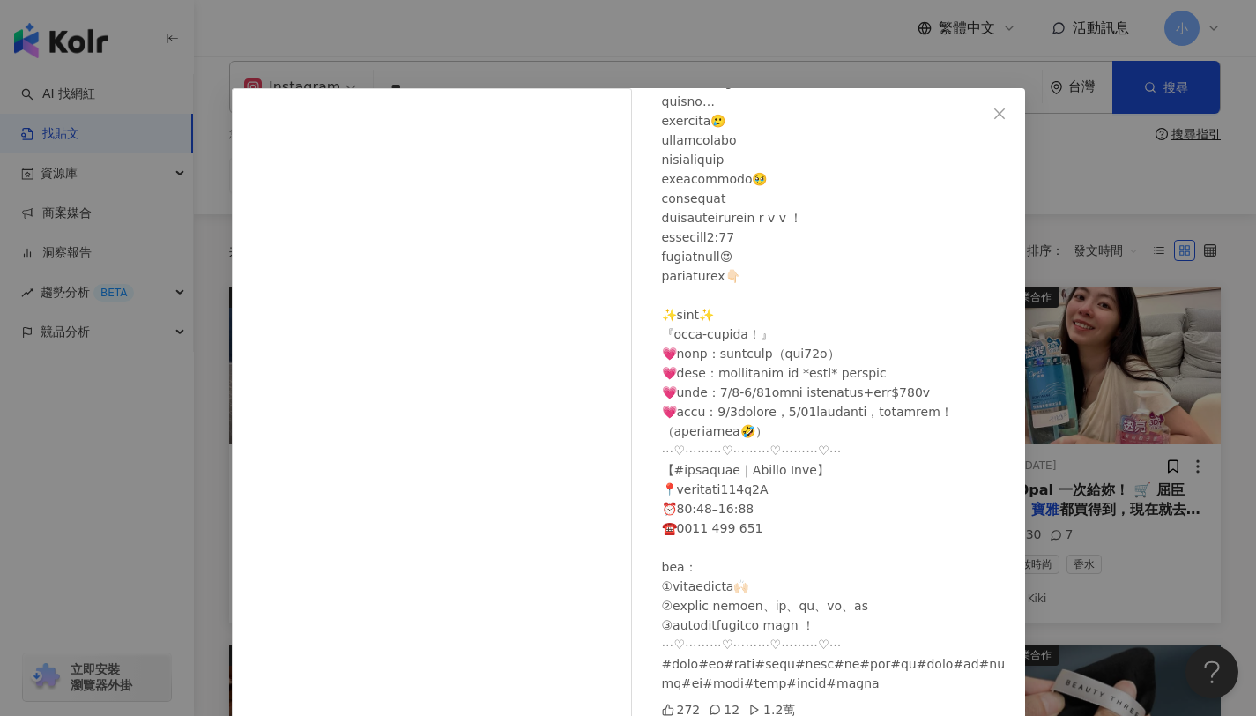
scroll to position [323, 0]
click at [997, 110] on icon "close" at bounding box center [999, 114] width 14 height 14
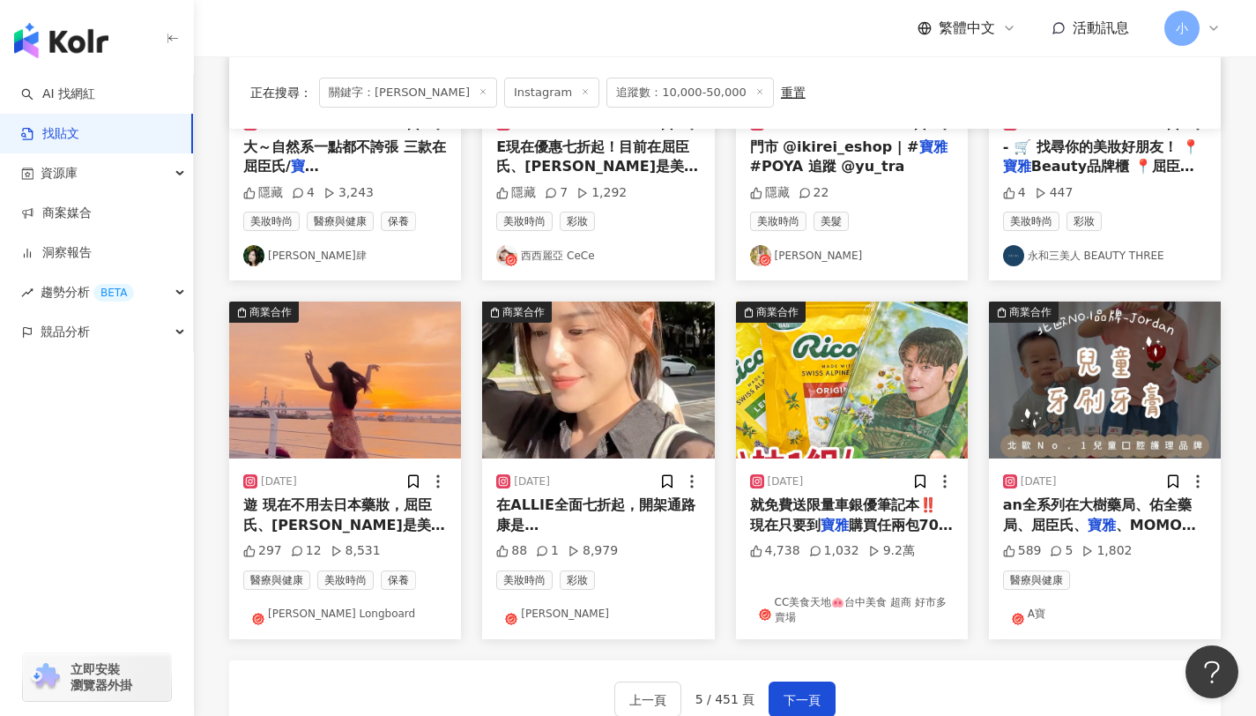
scroll to position [740, 0]
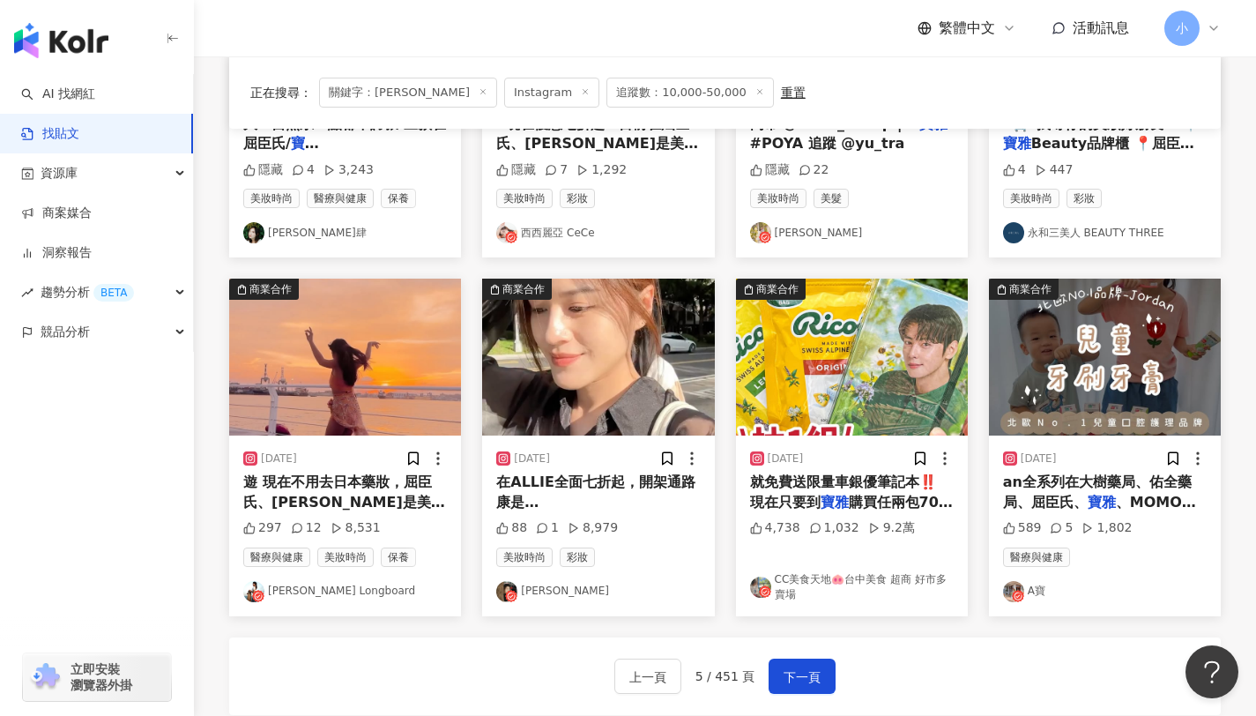
click at [662, 494] on div "在ALLIE全面七折起，開架通路康是美、 寶雅 、屈臣氏和台灣鍾紡官方購物網都可以找" at bounding box center [598, 492] width 204 height 40
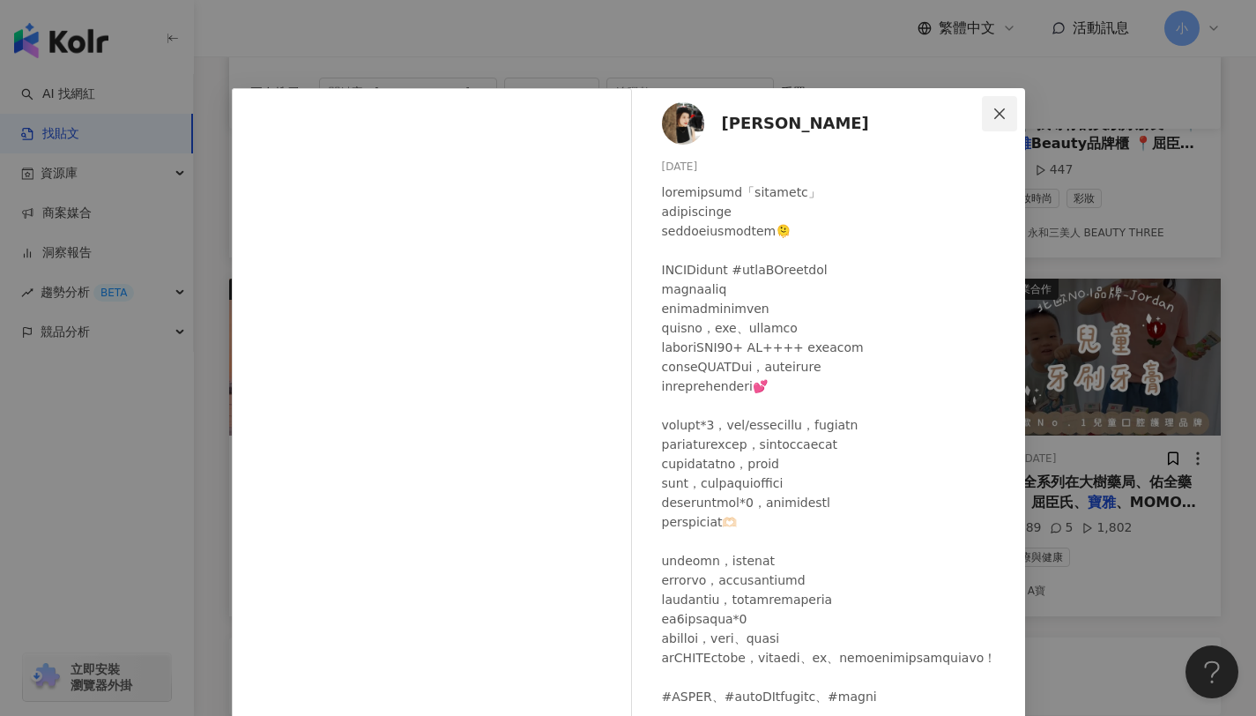
click at [982, 114] on span "Close" at bounding box center [999, 114] width 35 height 14
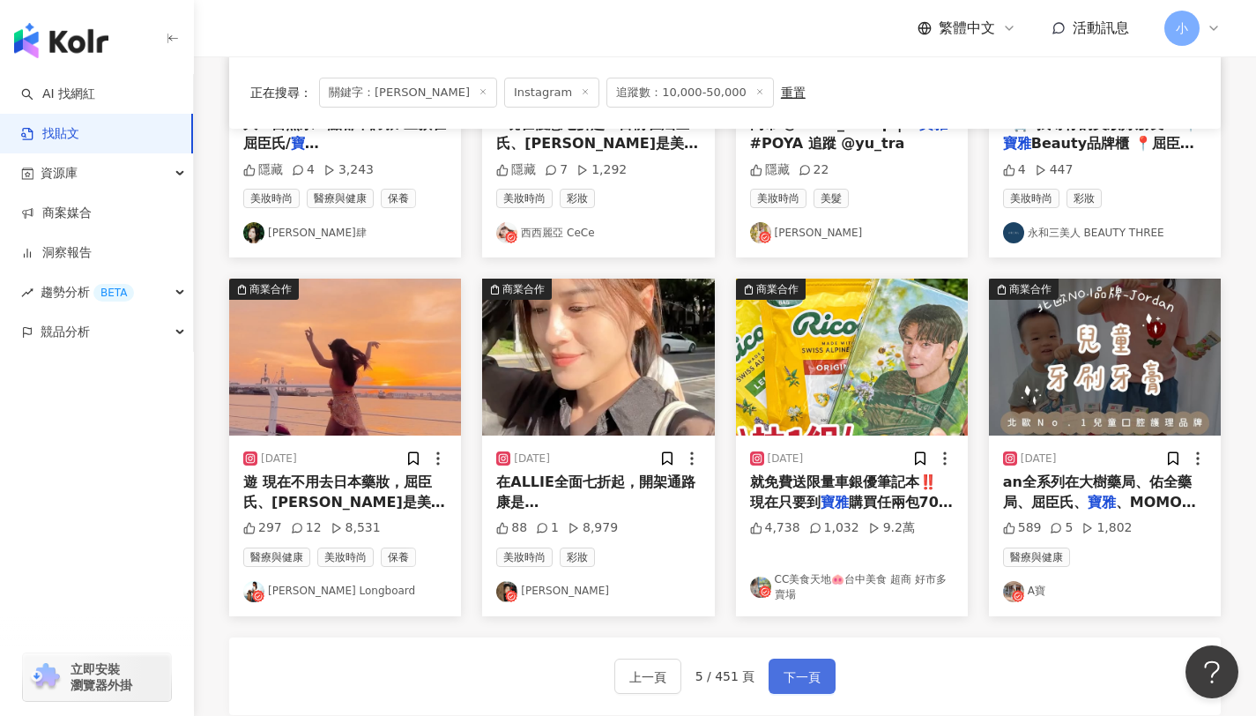
click at [783, 684] on span "下一頁" at bounding box center [801, 676] width 37 height 21
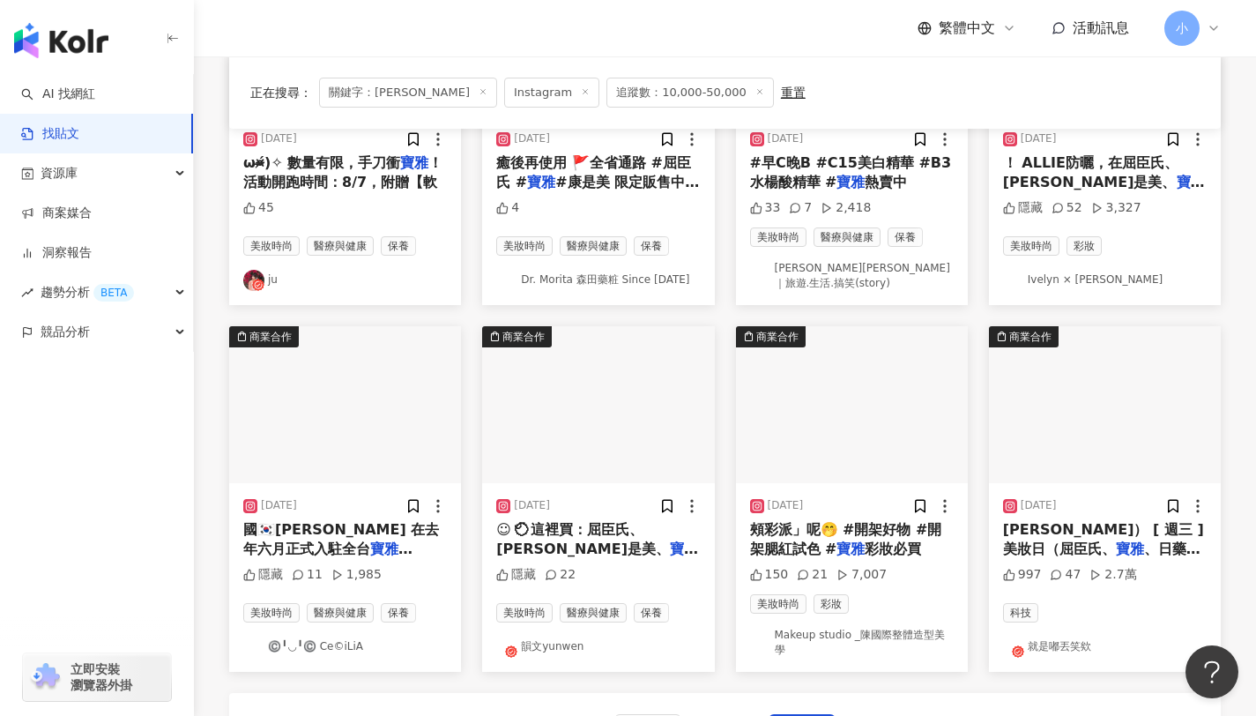
scroll to position [979, 0]
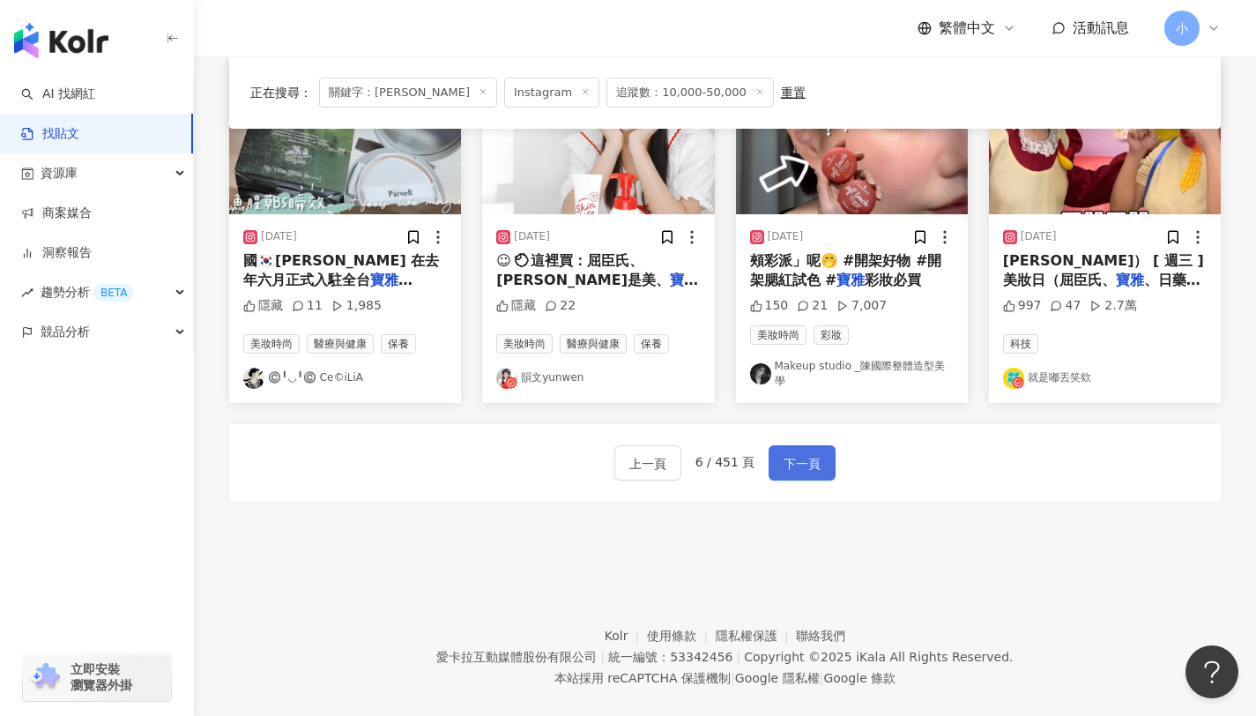
click at [799, 453] on span "下一頁" at bounding box center [801, 463] width 37 height 21
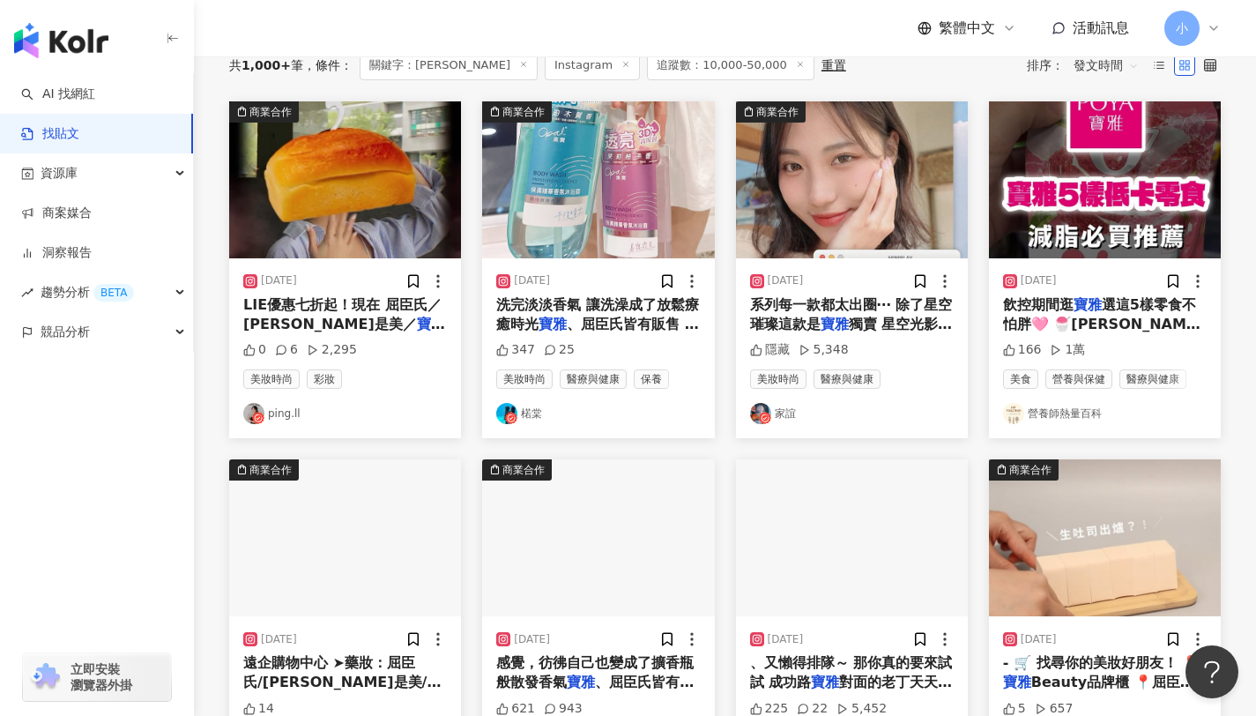
scroll to position [0, 0]
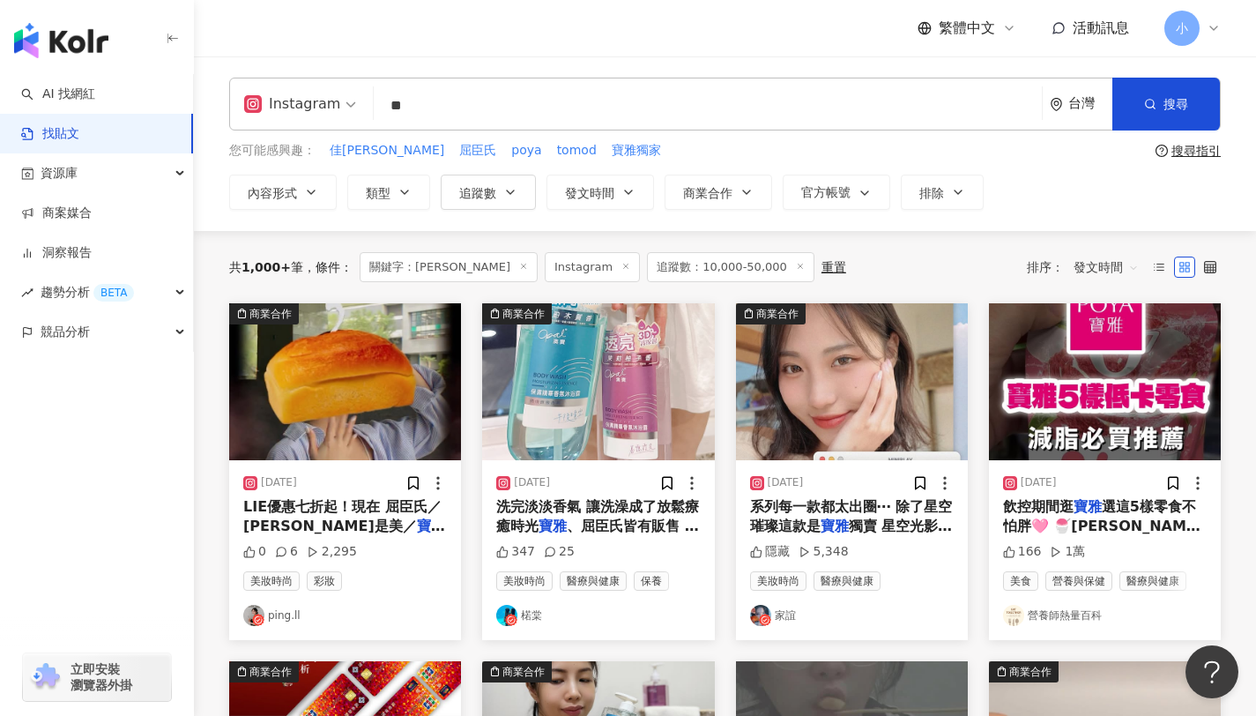
click at [832, 523] on mark "寶雅" at bounding box center [834, 525] width 28 height 17
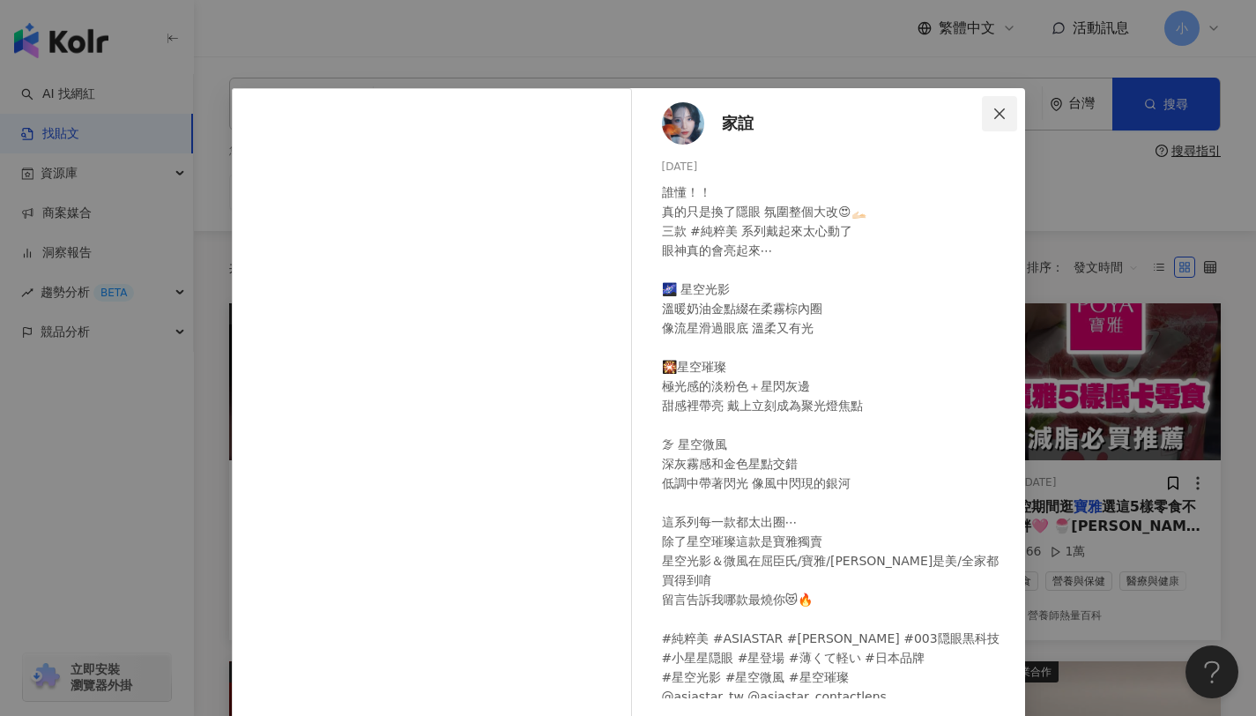
click at [1002, 109] on span "Close" at bounding box center [999, 114] width 35 height 14
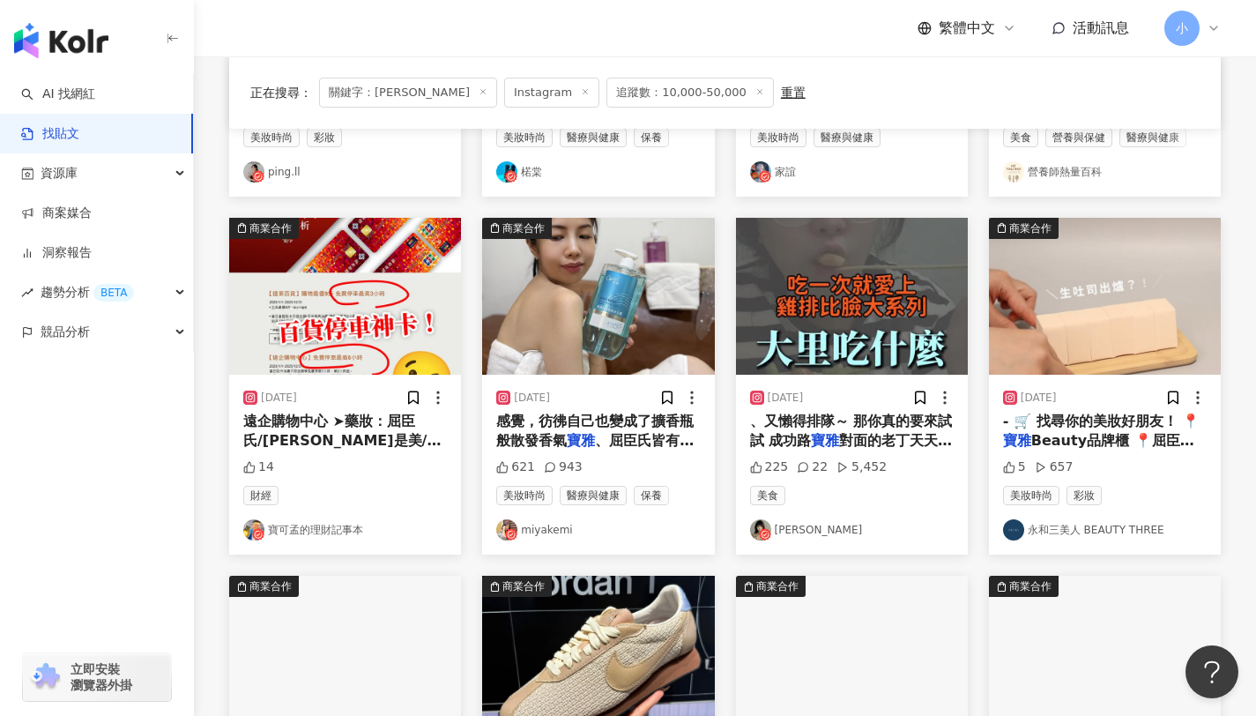
scroll to position [907, 0]
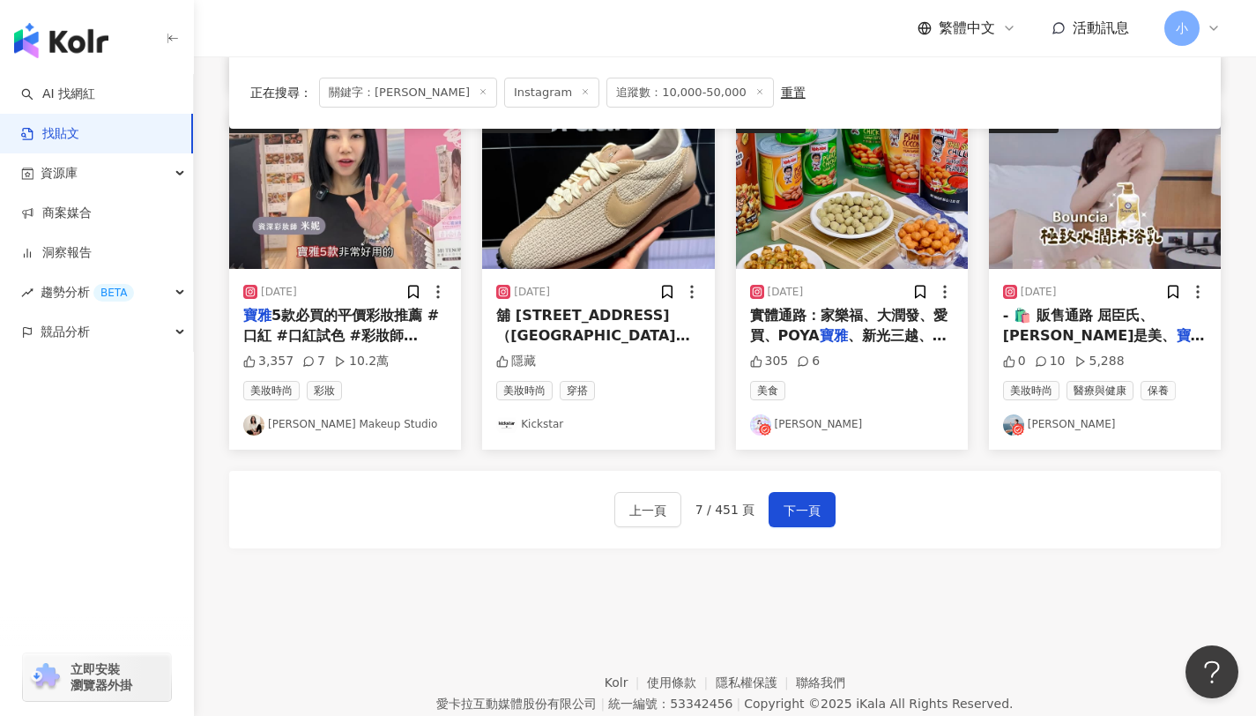
click at [1099, 315] on span "- 🛍️ 販售通路 屈臣氏、[PERSON_NAME]是美、" at bounding box center [1090, 325] width 174 height 36
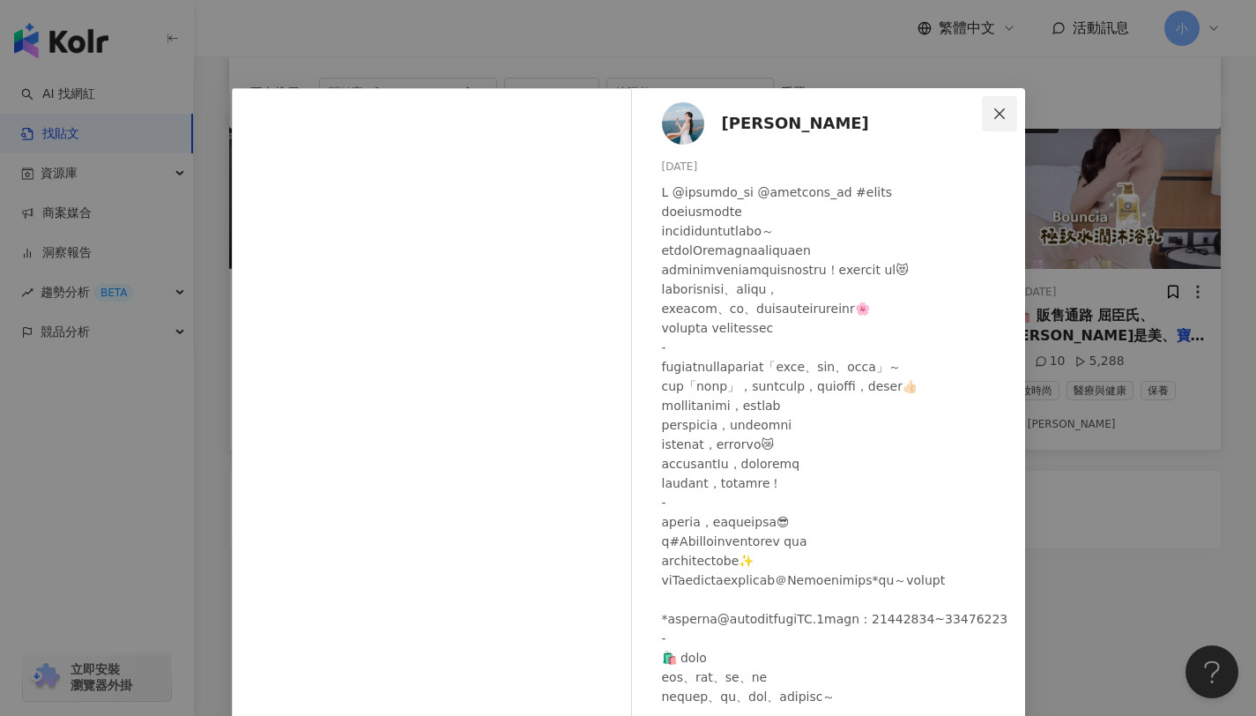
click at [998, 115] on icon "close" at bounding box center [999, 114] width 14 height 14
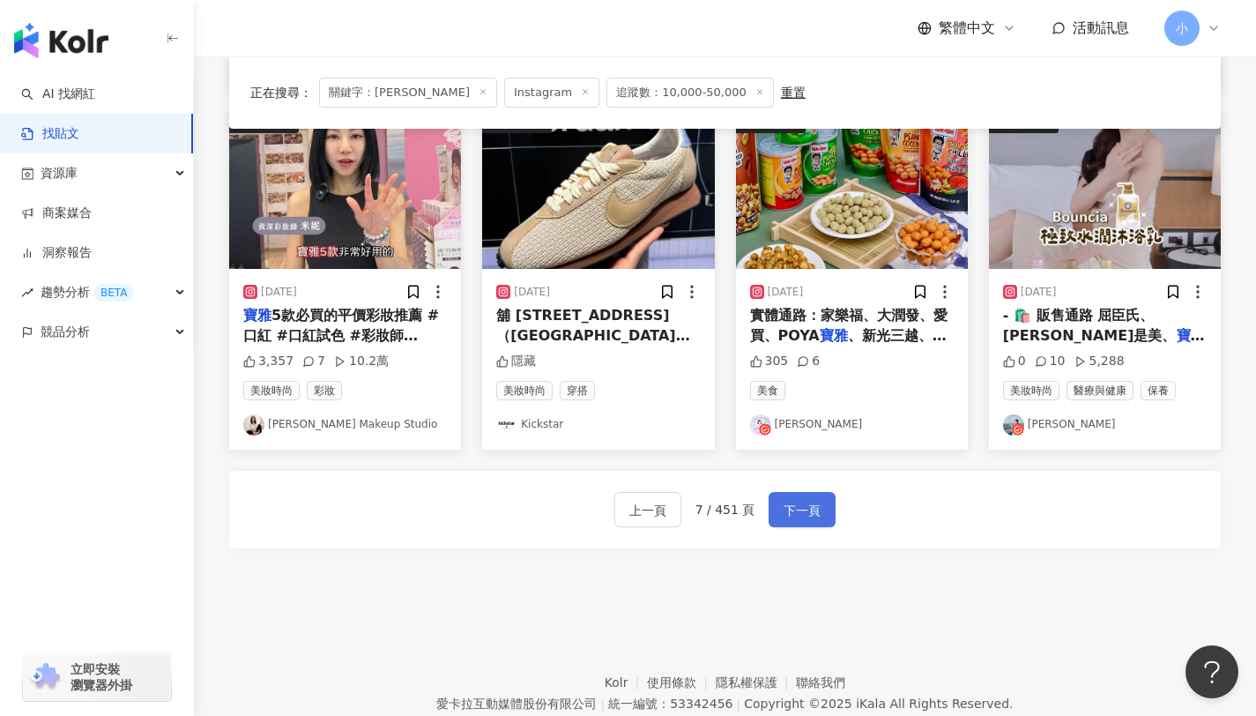
click at [807, 511] on span "下一頁" at bounding box center [801, 510] width 37 height 21
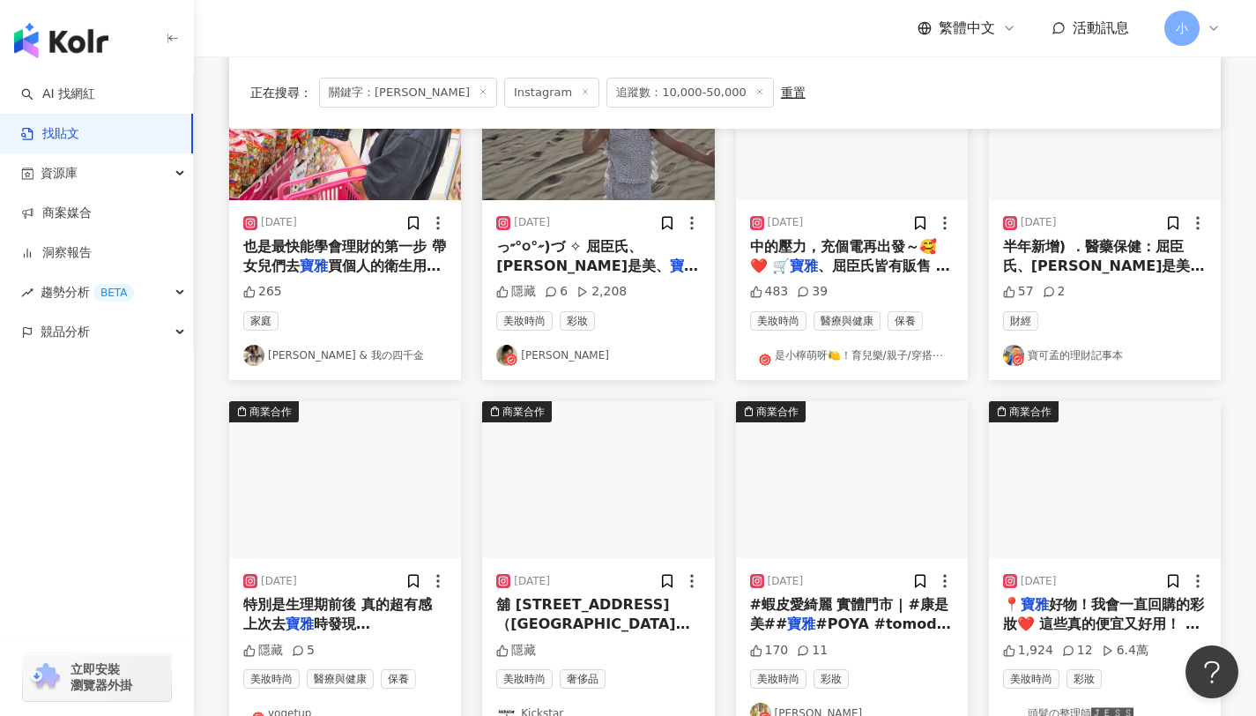
scroll to position [10, 0]
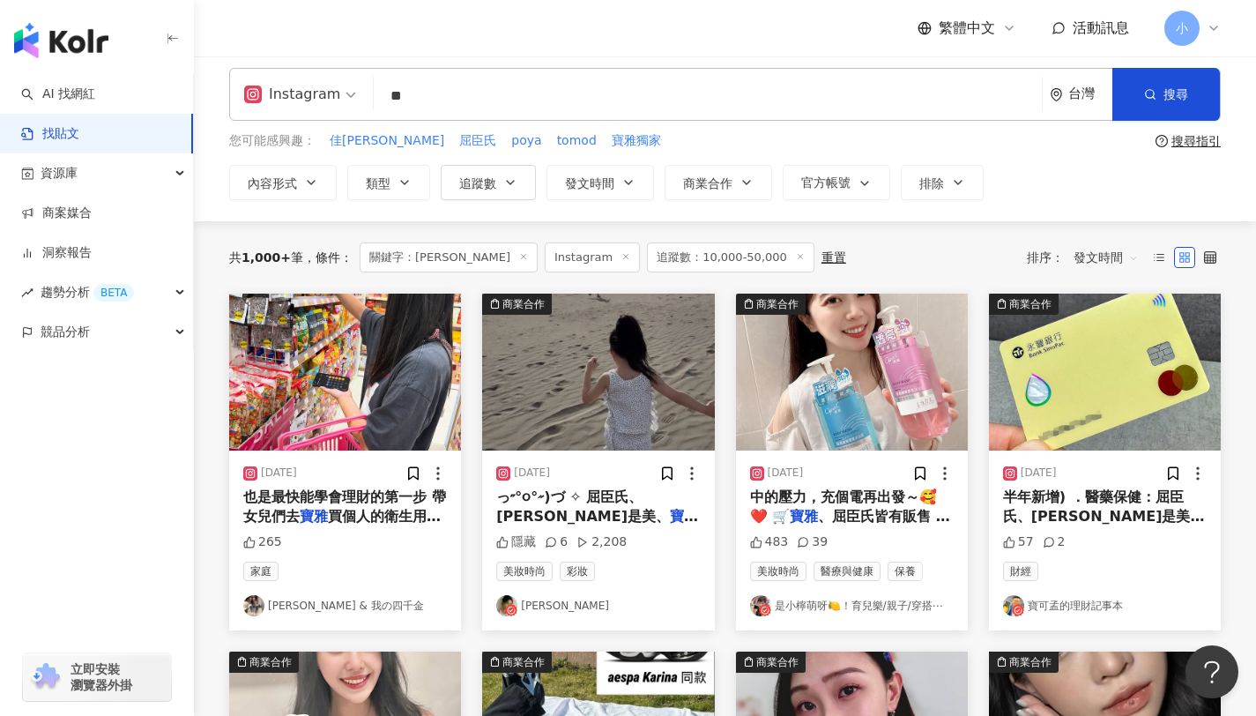
click at [605, 501] on span "っ˶°૦°˶)づ ✧ 屈臣氏、[PERSON_NAME]是美、" at bounding box center [583, 506] width 174 height 36
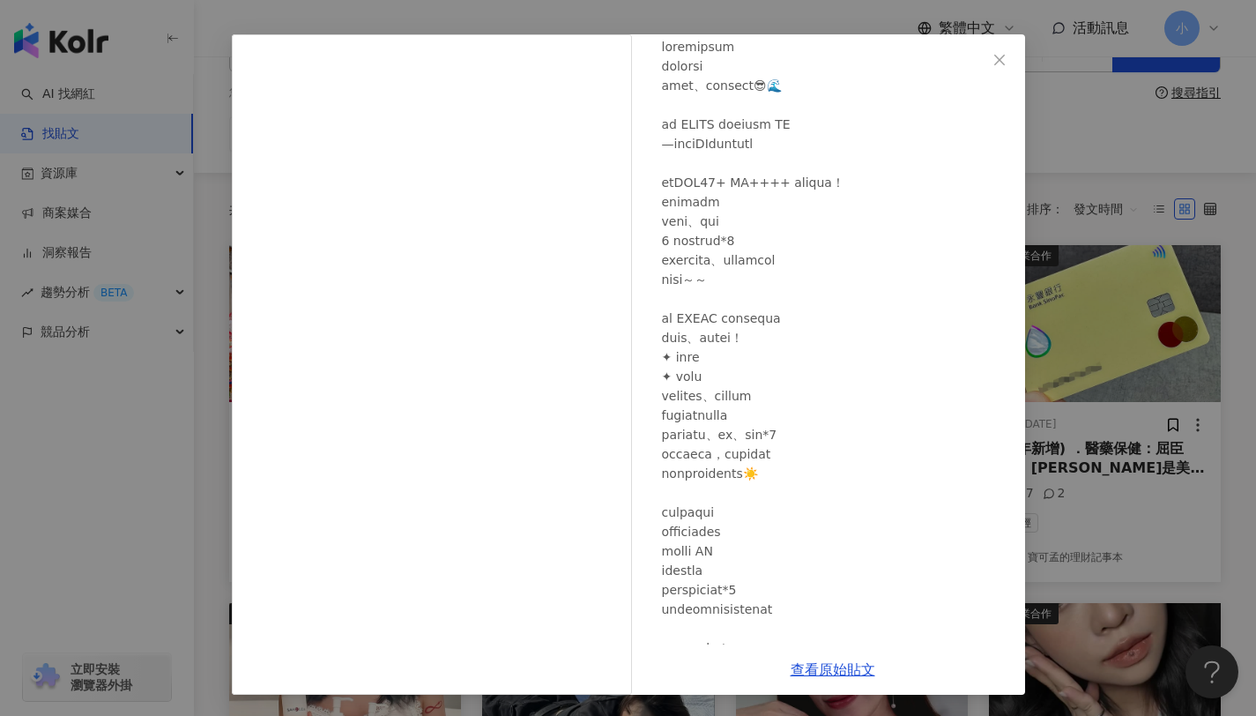
scroll to position [0, 0]
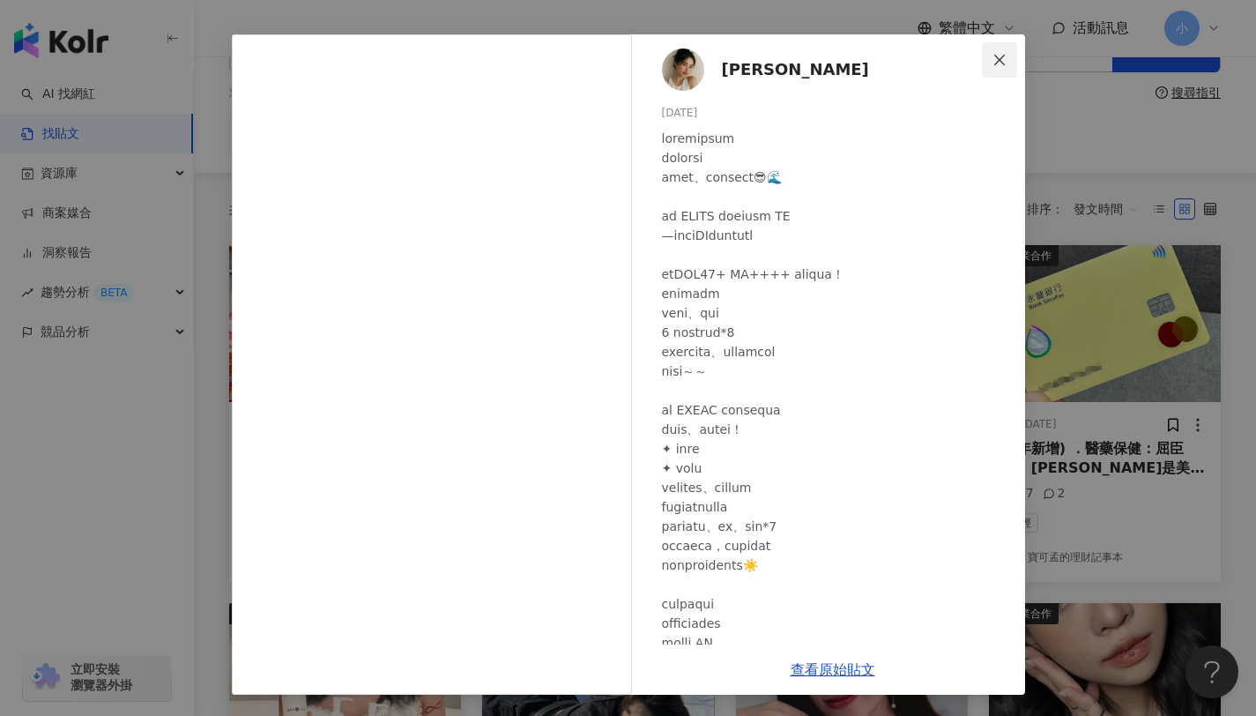
click at [1006, 62] on span "Close" at bounding box center [999, 60] width 35 height 14
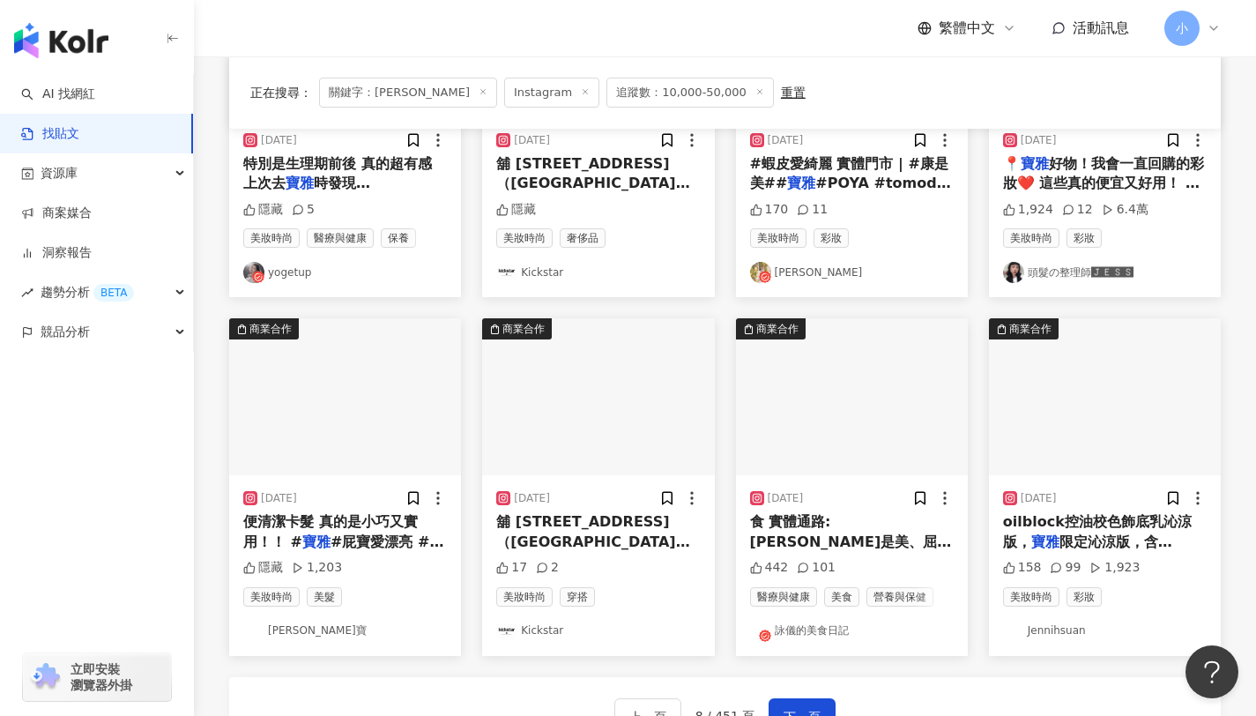
scroll to position [872, 0]
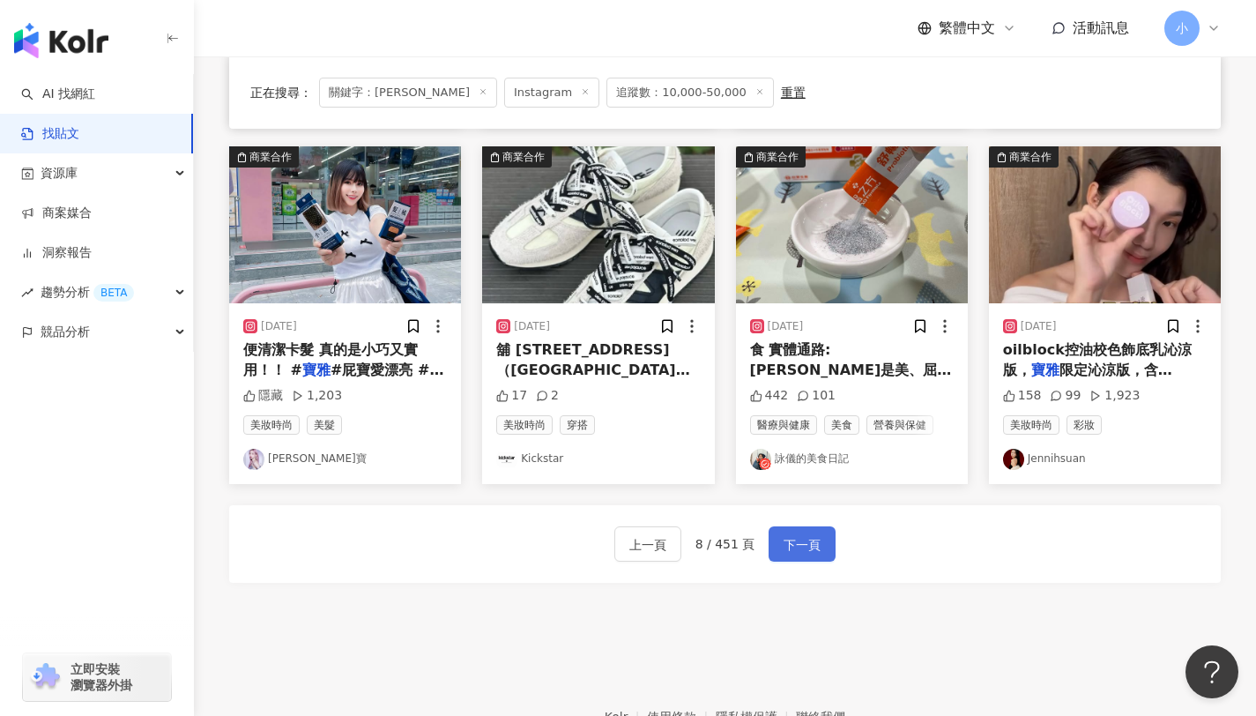
click at [805, 543] on span "下一頁" at bounding box center [801, 544] width 37 height 21
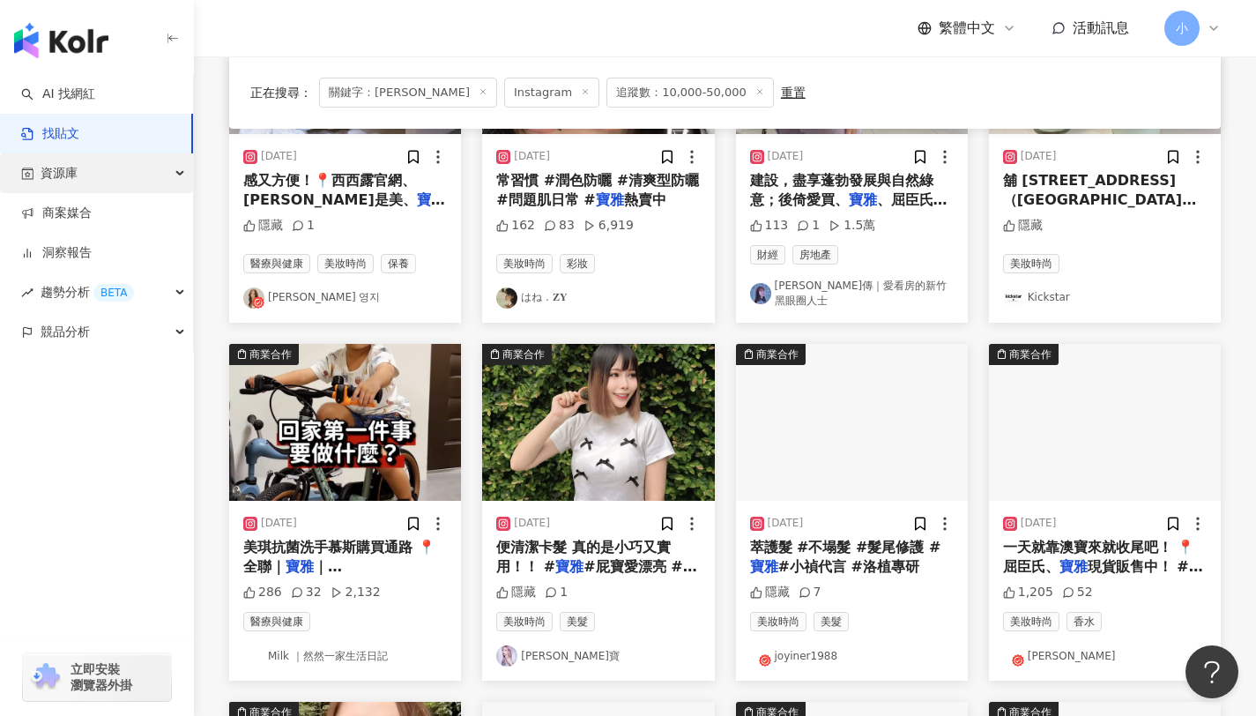
scroll to position [578, 0]
